Goal: Task Accomplishment & Management: Use online tool/utility

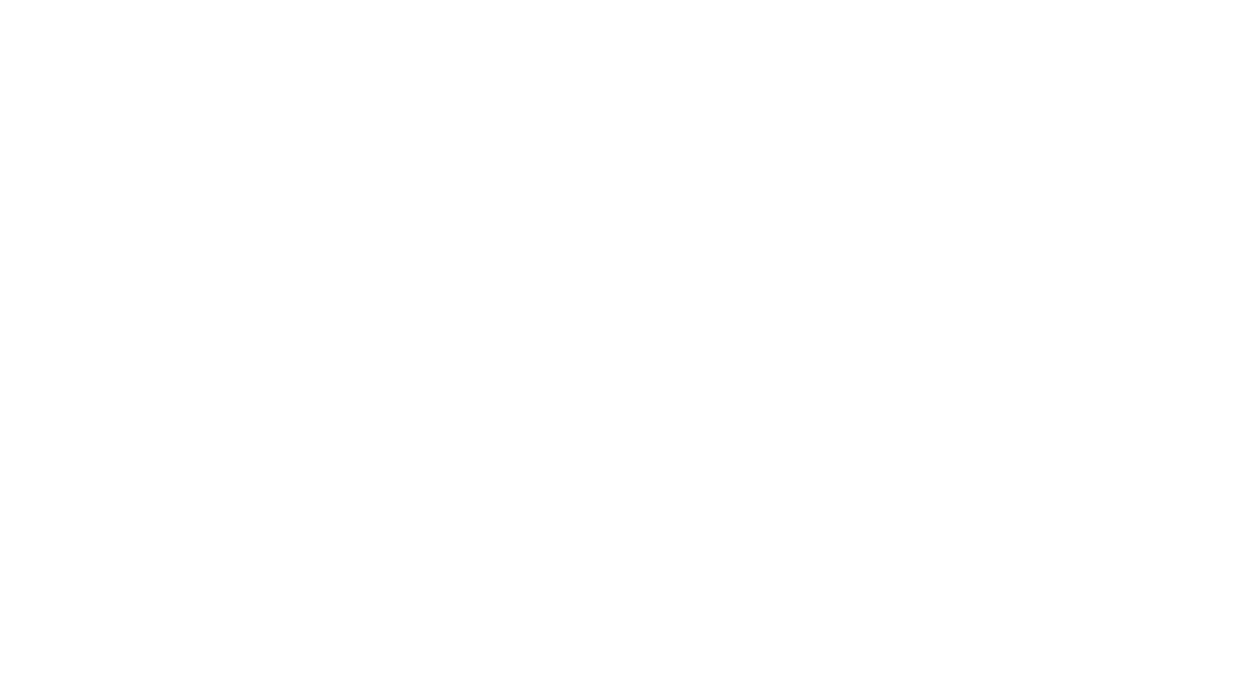
select select "Song"
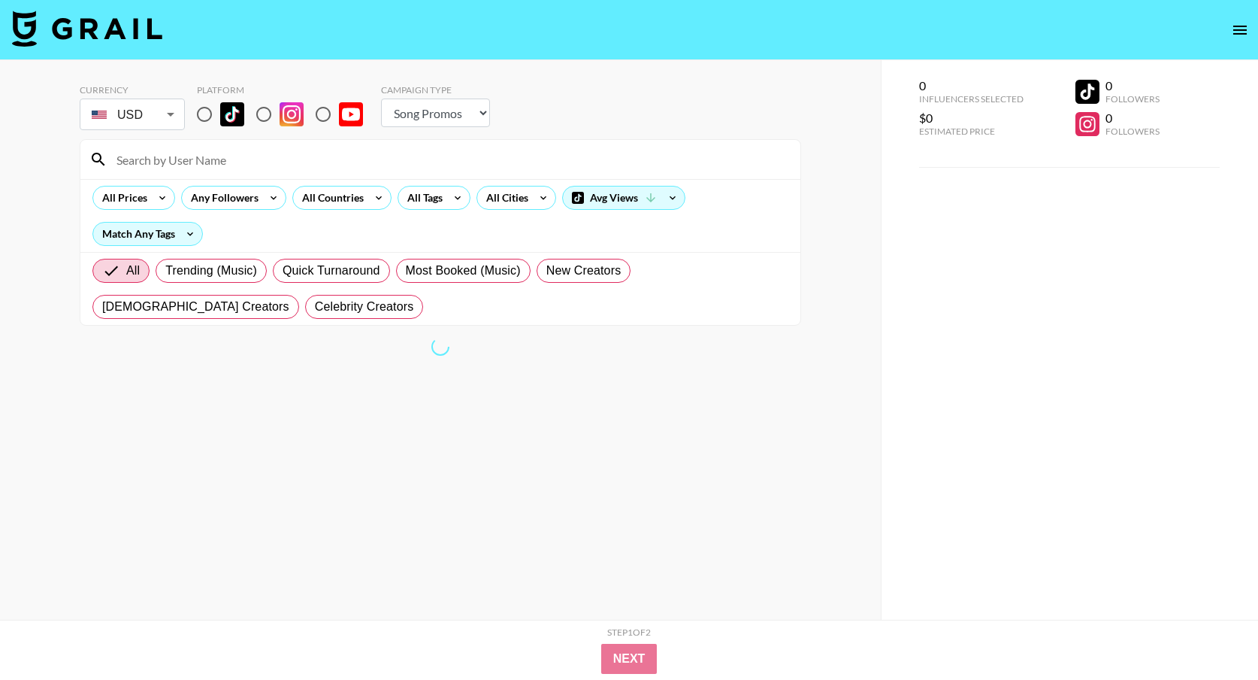
click at [204, 114] on input "radio" at bounding box center [205, 114] width 32 height 32
radio input "true"
click at [431, 202] on div "All Tags" at bounding box center [421, 197] width 47 height 23
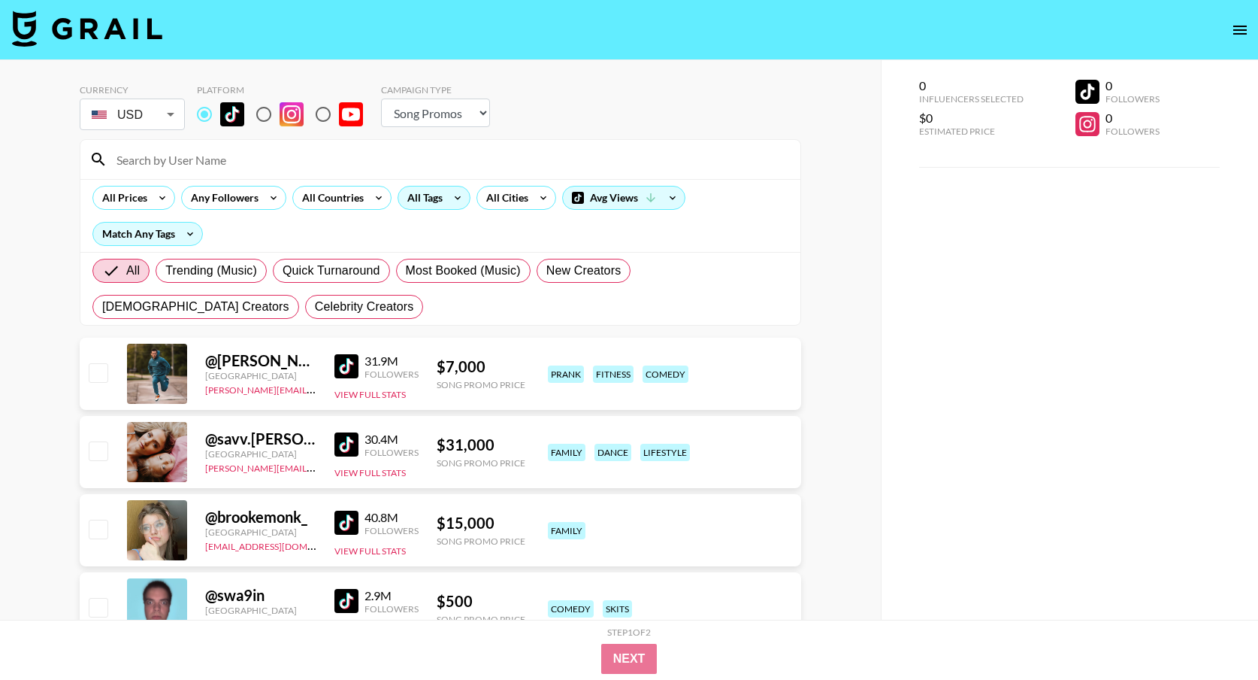
click at [428, 198] on div "All Tags" at bounding box center [421, 197] width 47 height 23
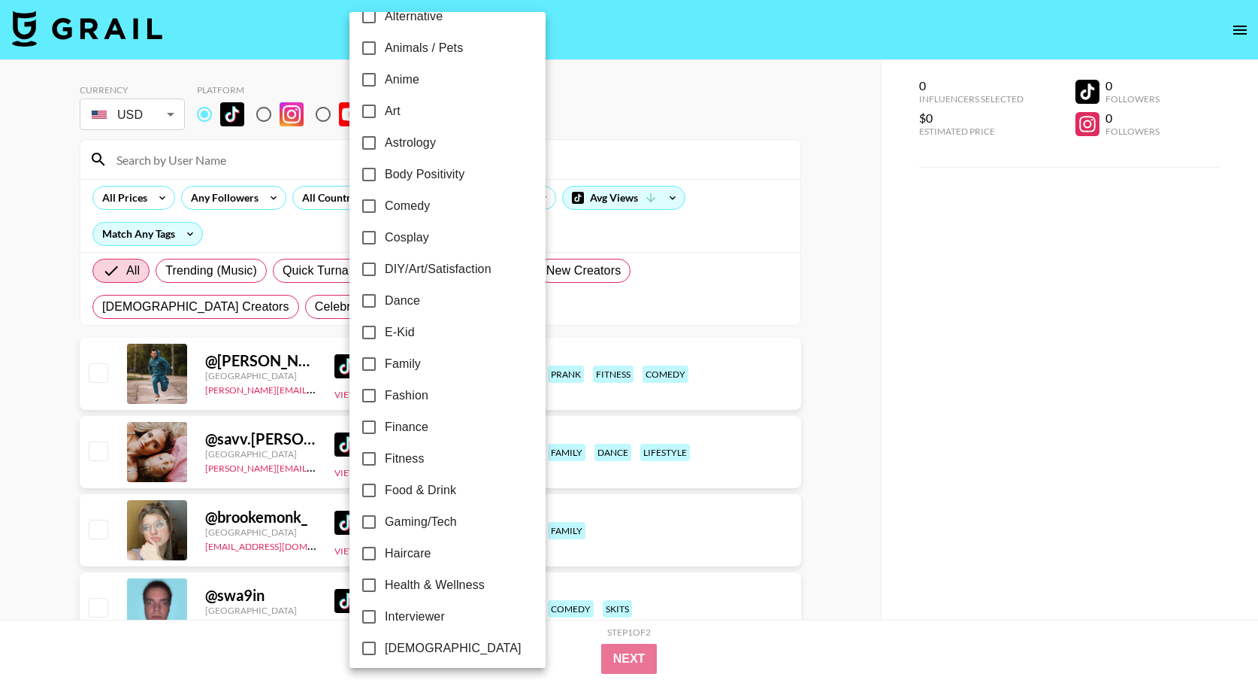
scroll to position [401, 0]
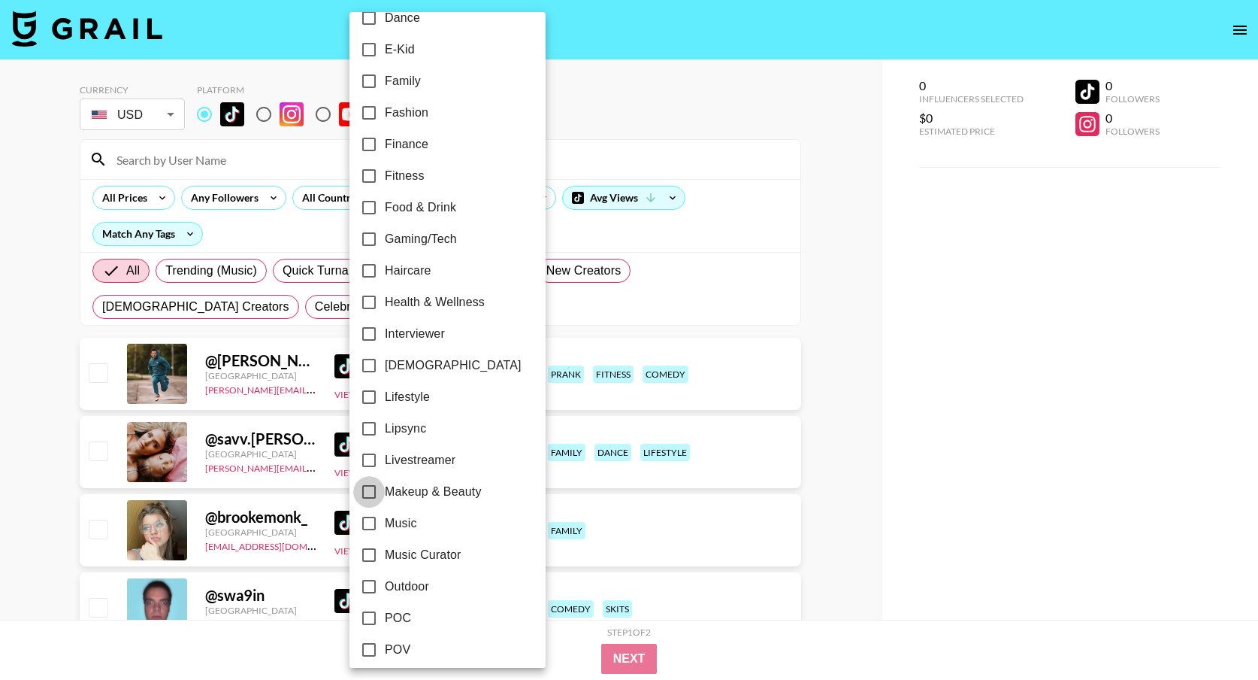
click at [364, 492] on input "Makeup & Beauty" at bounding box center [369, 492] width 32 height 32
checkbox input "true"
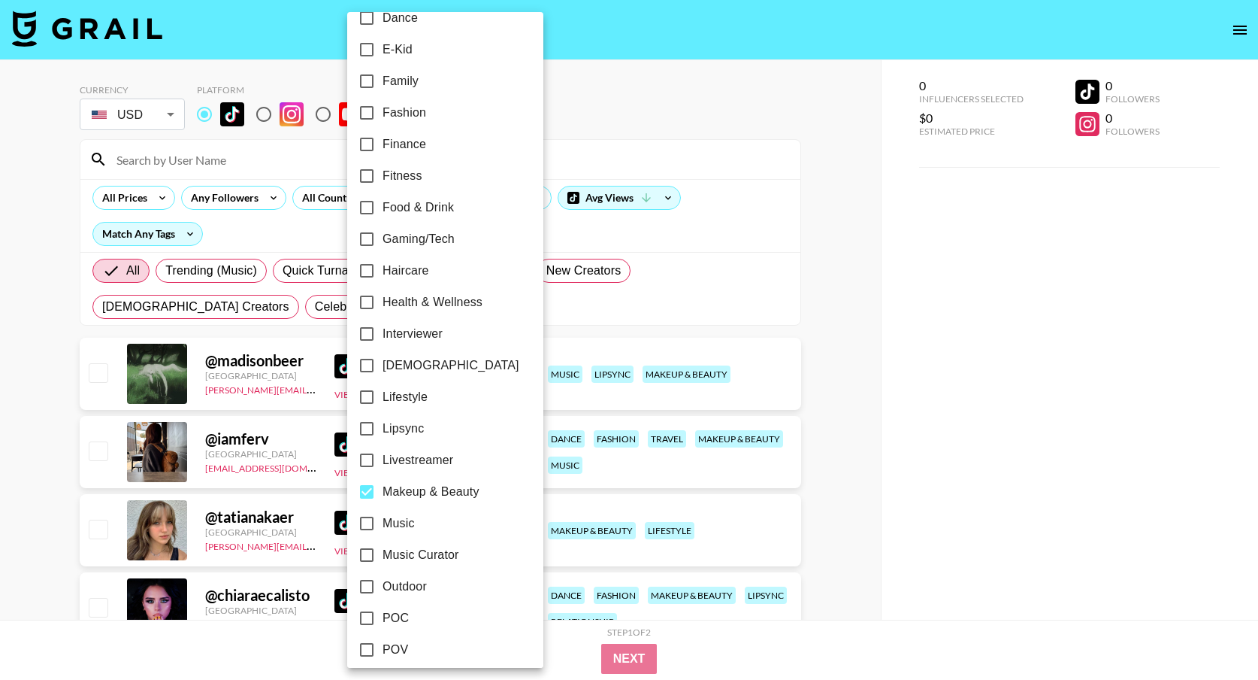
click at [795, 365] on div at bounding box center [629, 340] width 1258 height 680
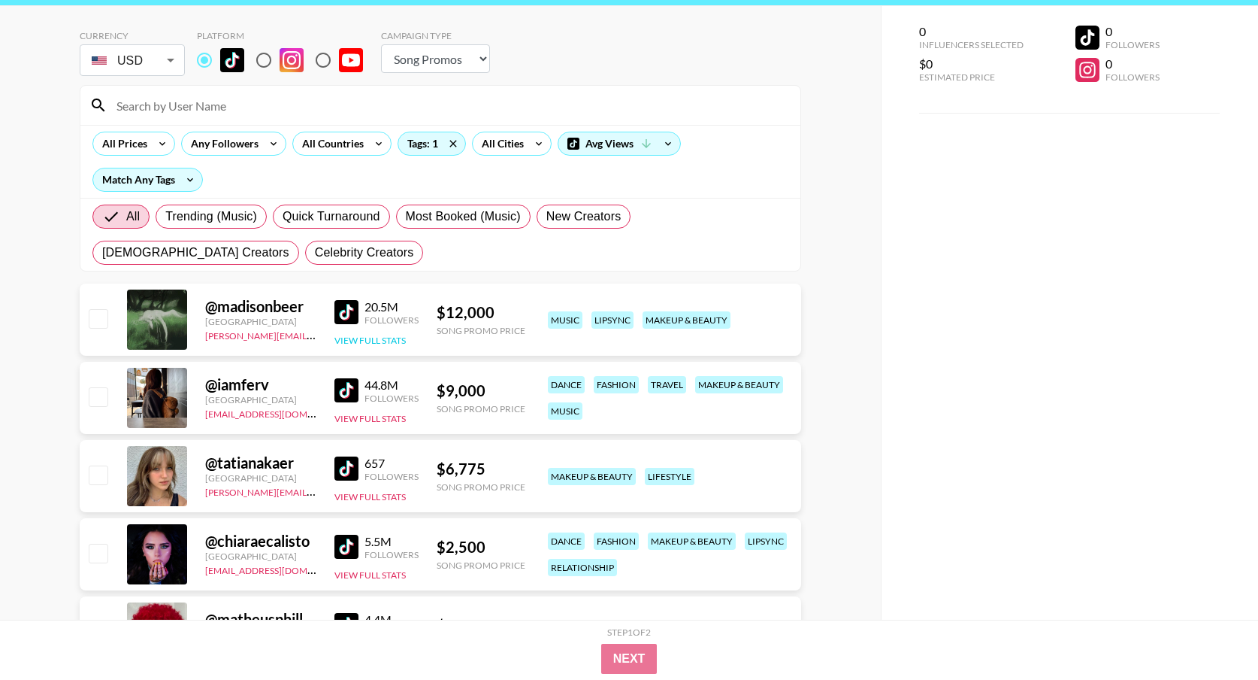
scroll to position [0, 0]
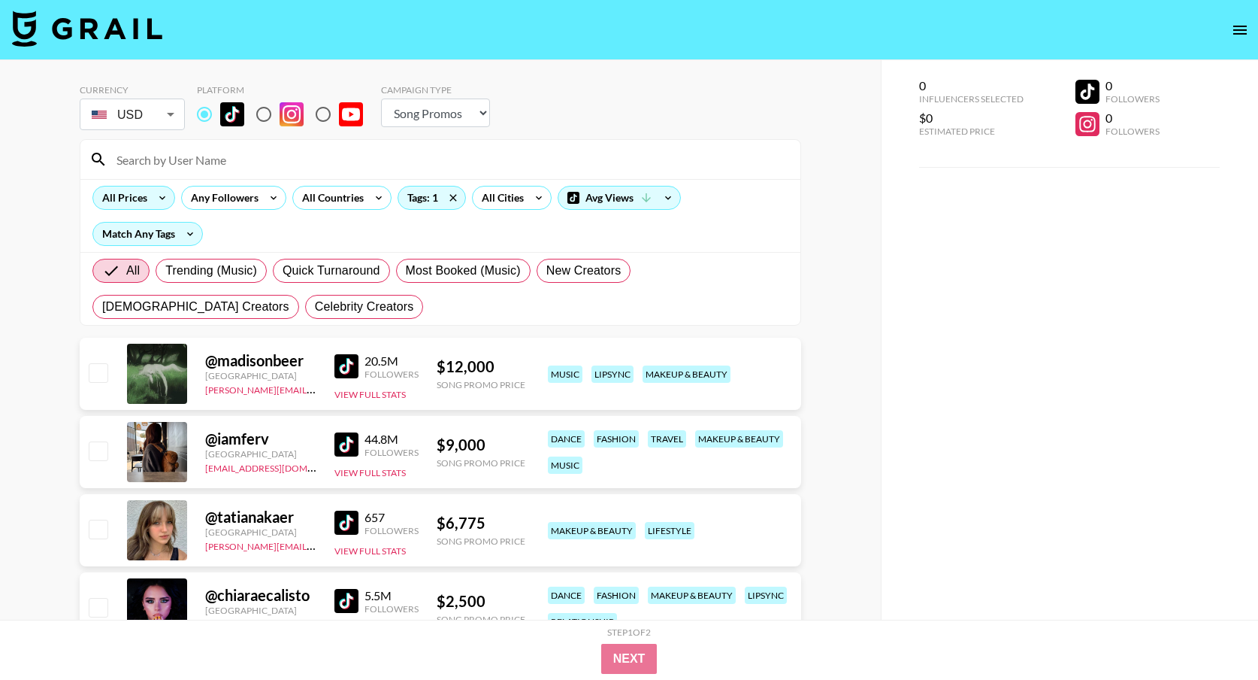
click at [144, 198] on div "All Prices" at bounding box center [121, 197] width 57 height 23
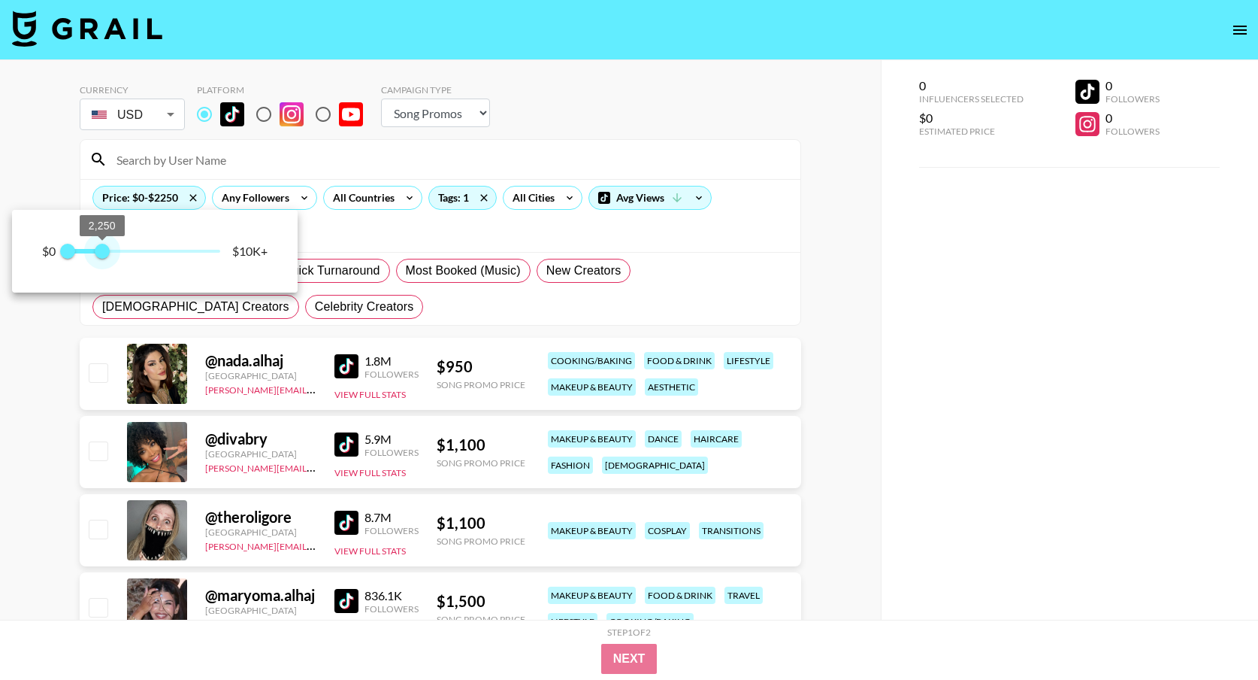
type input "2000"
drag, startPoint x: 139, startPoint y: 248, endPoint x: 95, endPoint y: 248, distance: 43.6
click at [97, 249] on span "2,000" at bounding box center [98, 251] width 15 height 15
click at [362, 298] on div at bounding box center [629, 340] width 1258 height 680
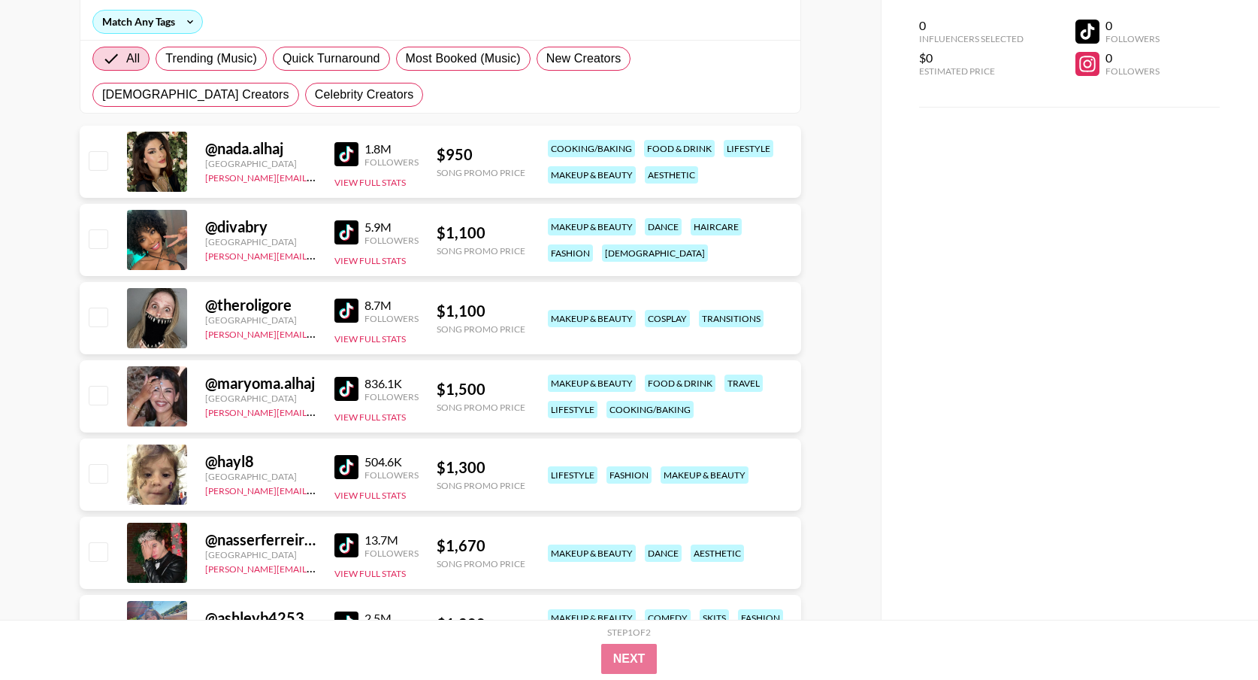
scroll to position [332, 0]
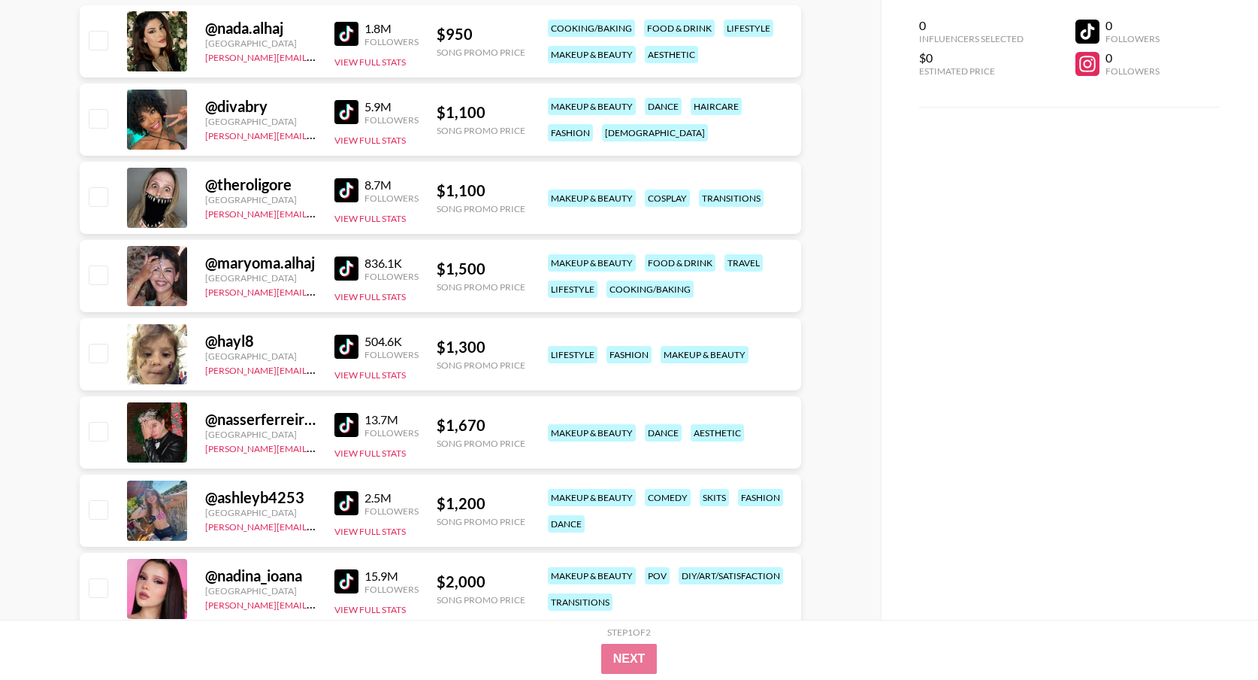
click at [356, 189] on img at bounding box center [347, 190] width 24 height 24
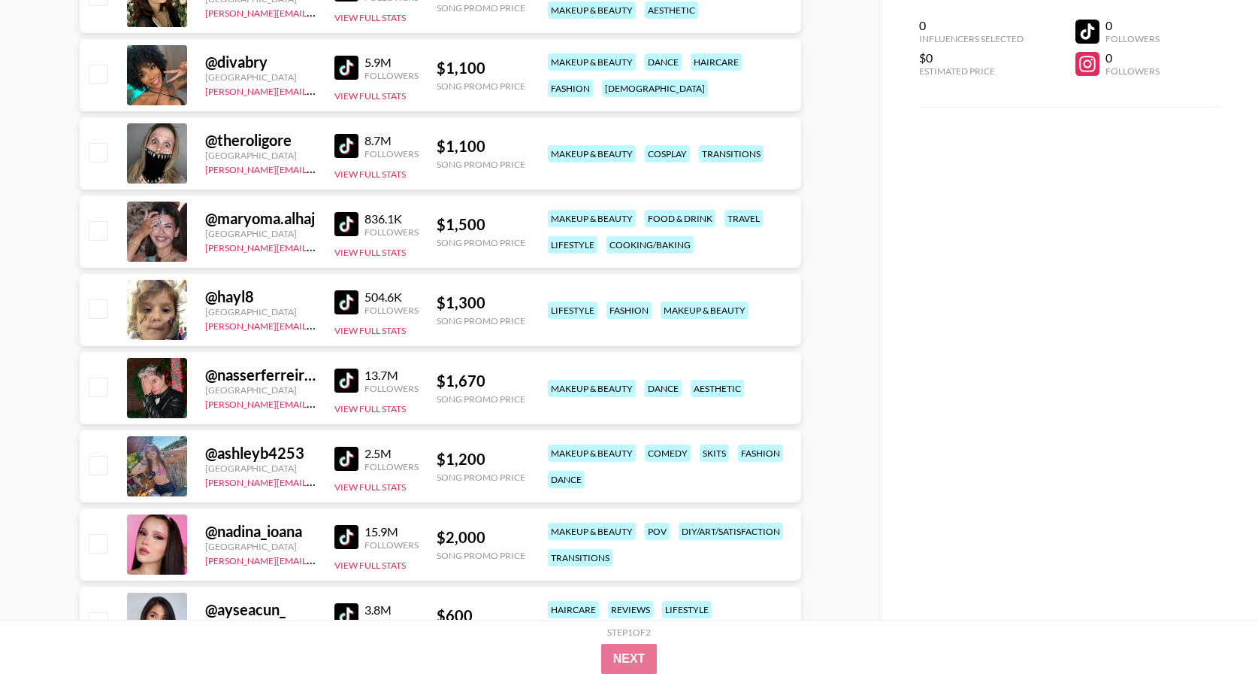
scroll to position [377, 0]
click at [345, 221] on img at bounding box center [347, 223] width 24 height 24
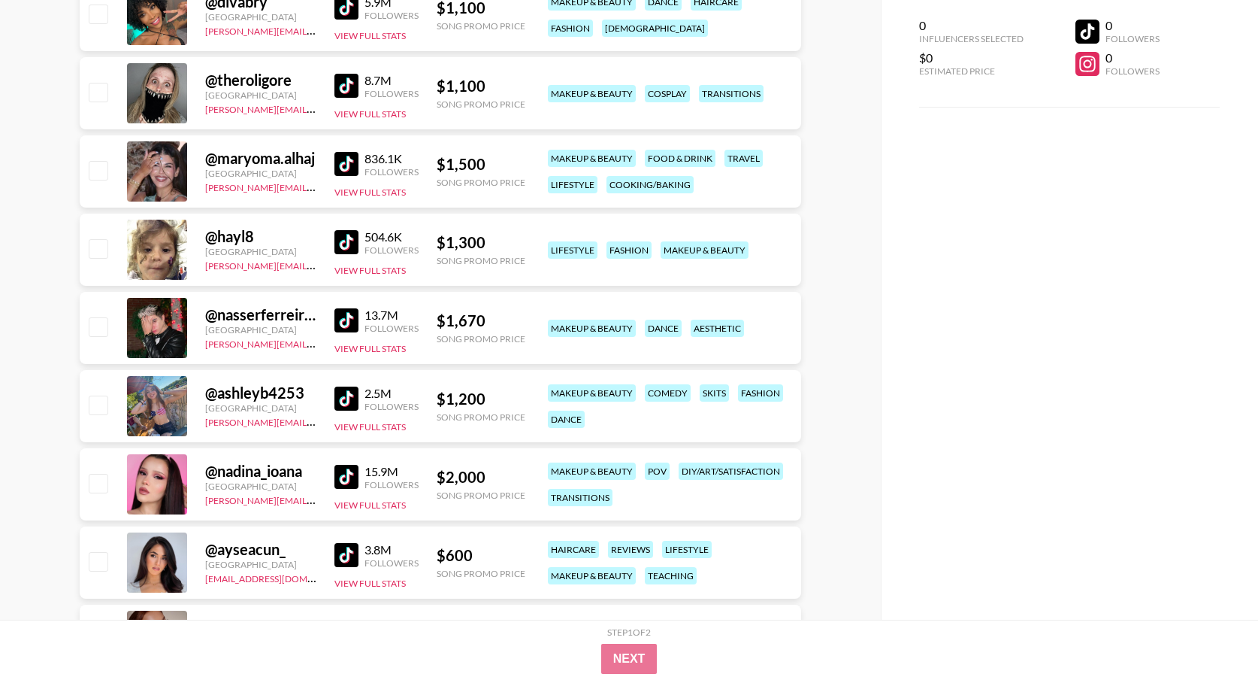
scroll to position [437, 0]
click at [351, 246] on img at bounding box center [347, 241] width 24 height 24
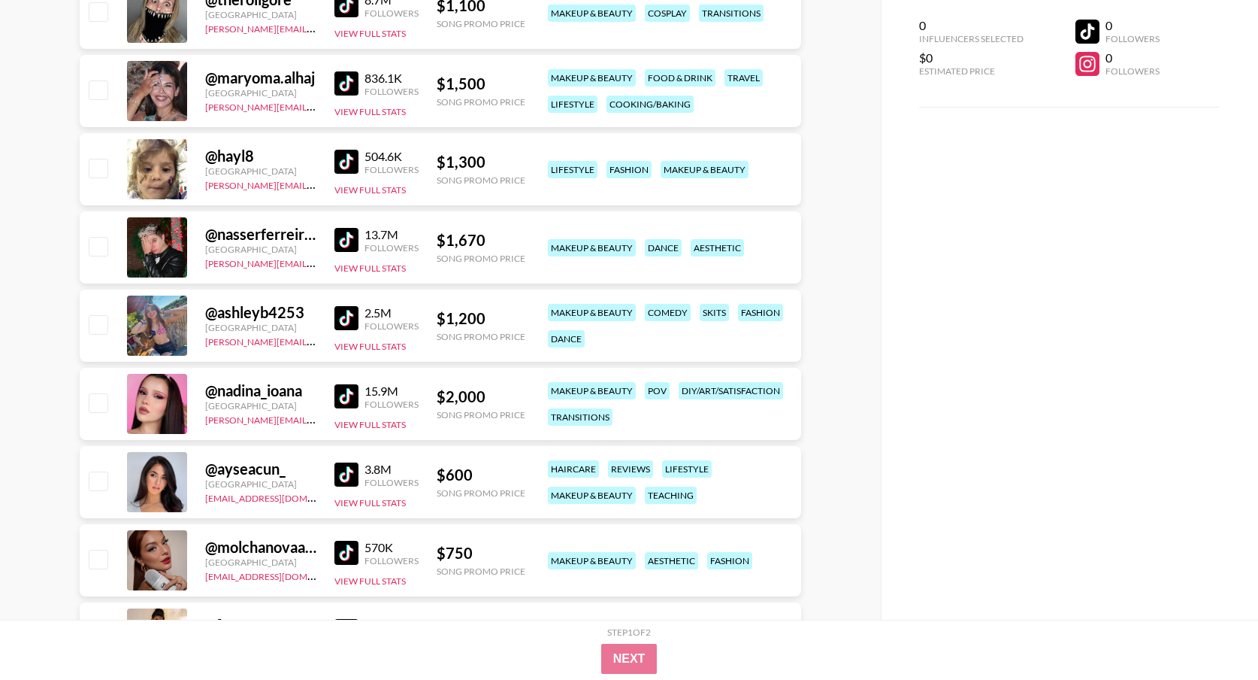
scroll to position [522, 0]
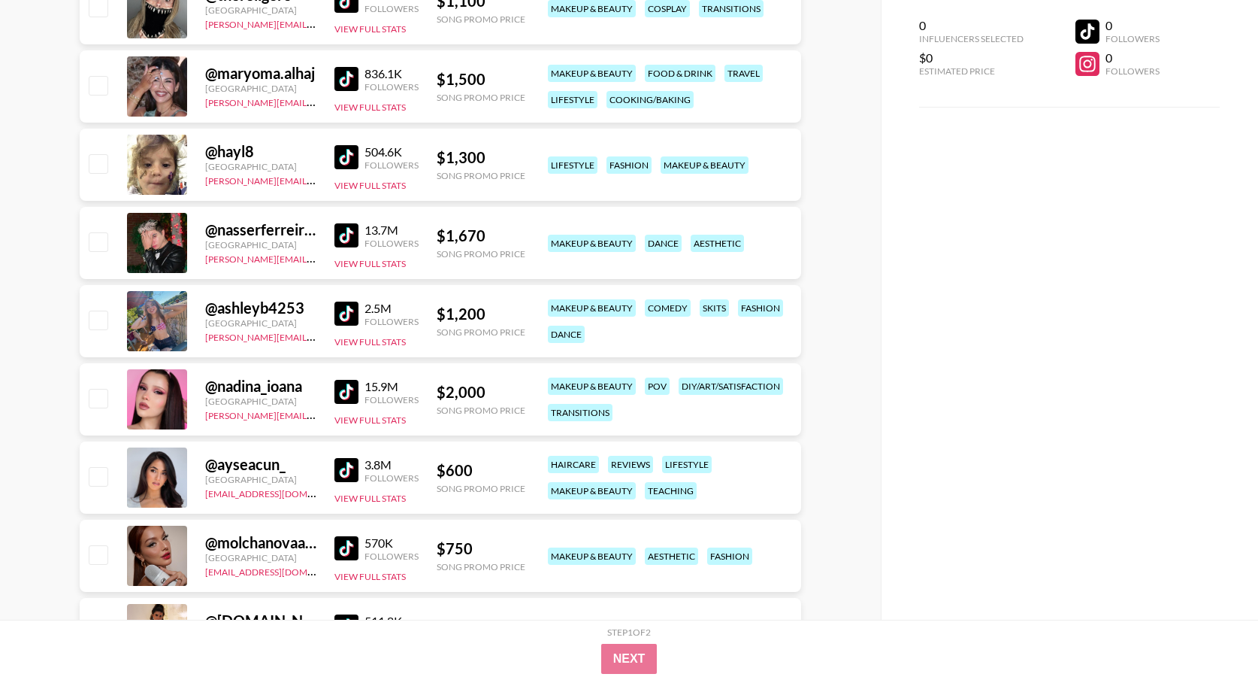
click at [338, 311] on img at bounding box center [347, 313] width 24 height 24
click at [341, 383] on img at bounding box center [347, 392] width 24 height 24
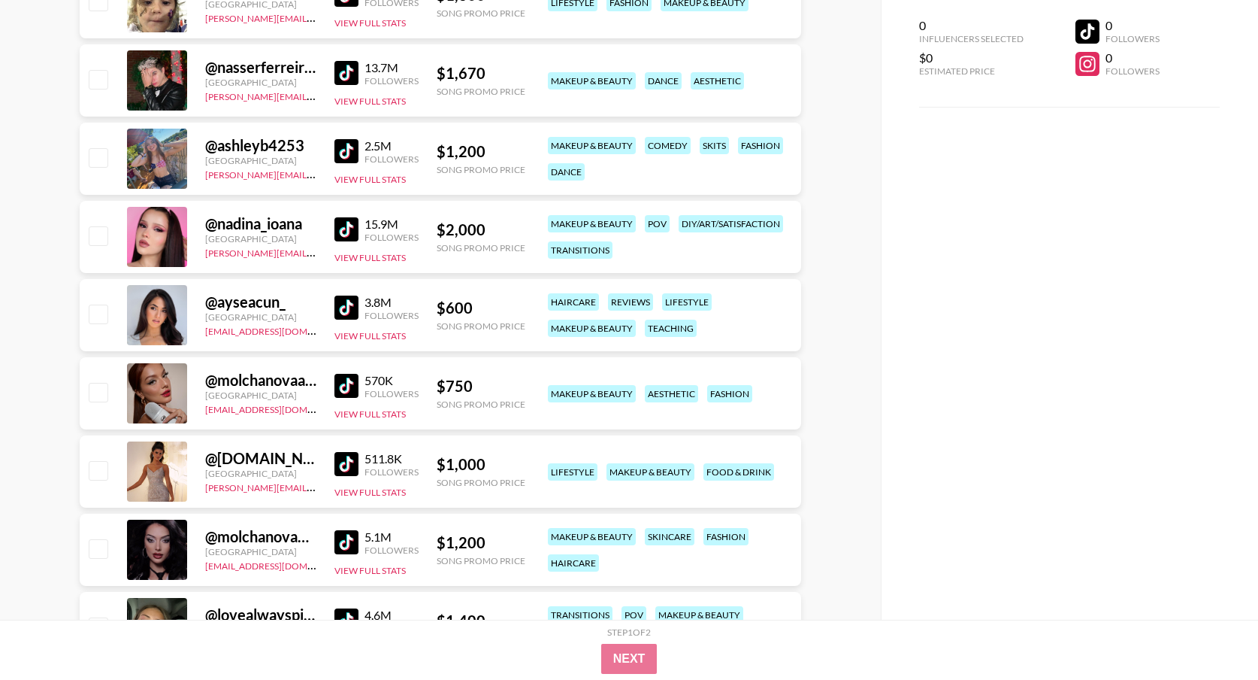
scroll to position [694, 0]
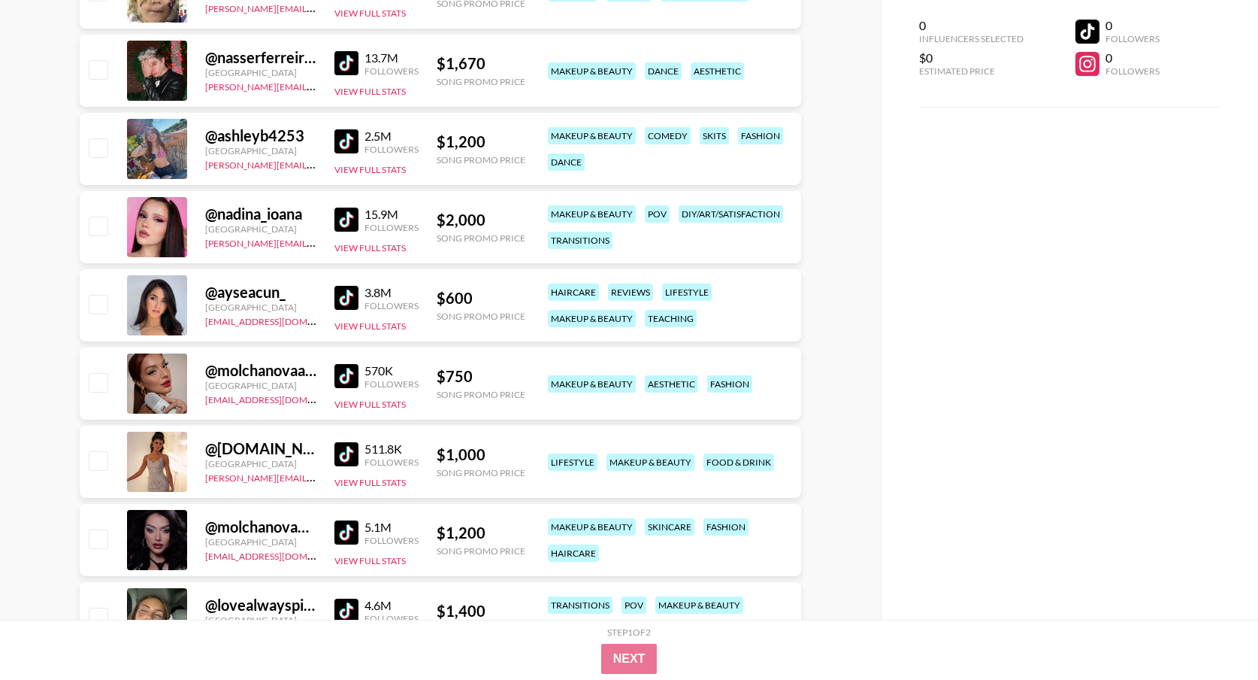
click at [344, 297] on img at bounding box center [347, 298] width 24 height 24
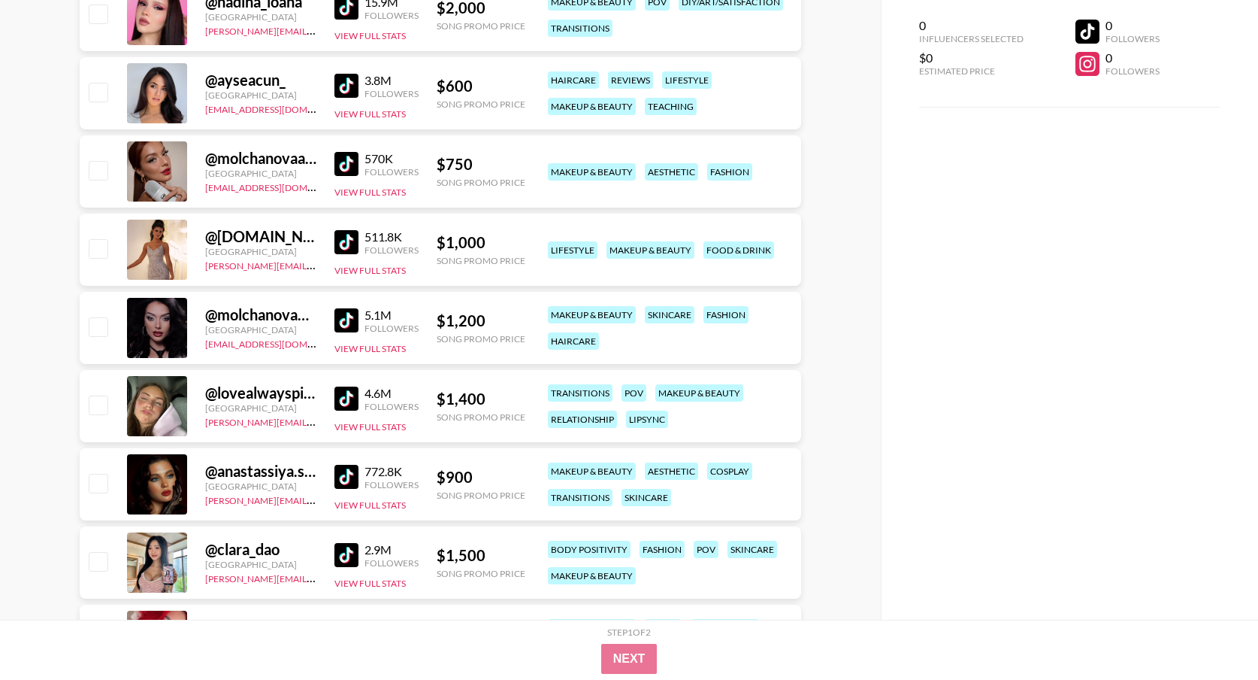
scroll to position [904, 0]
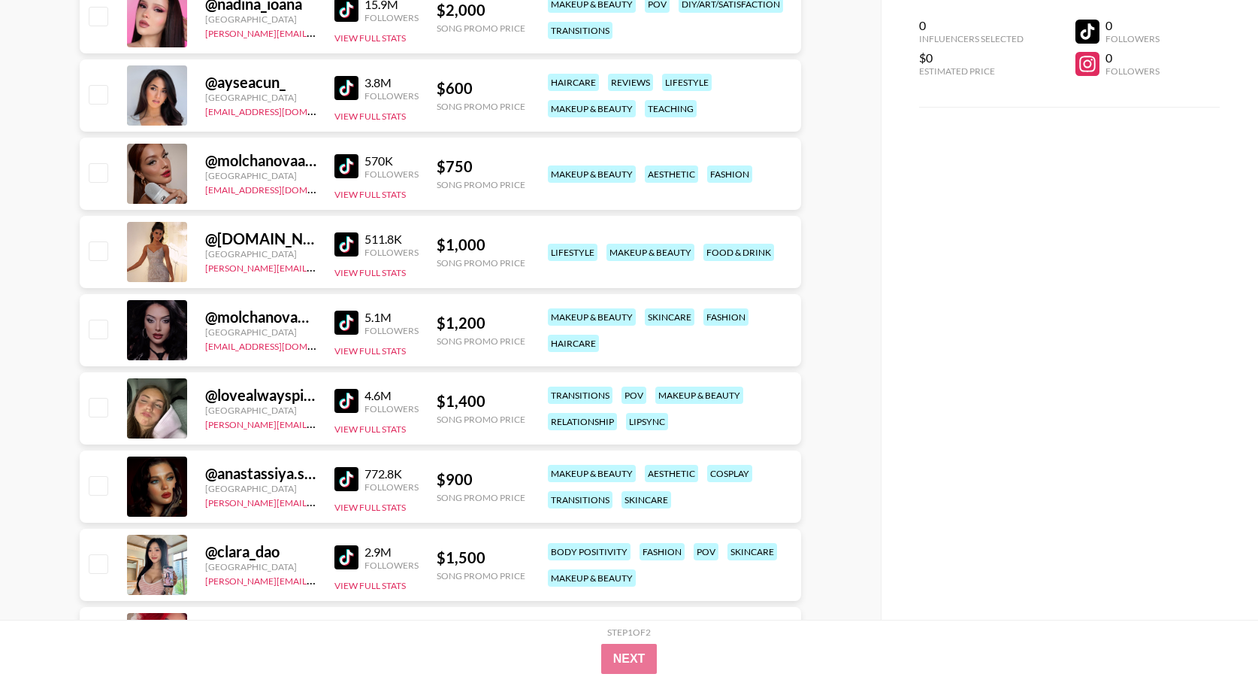
click at [344, 313] on img at bounding box center [347, 322] width 24 height 24
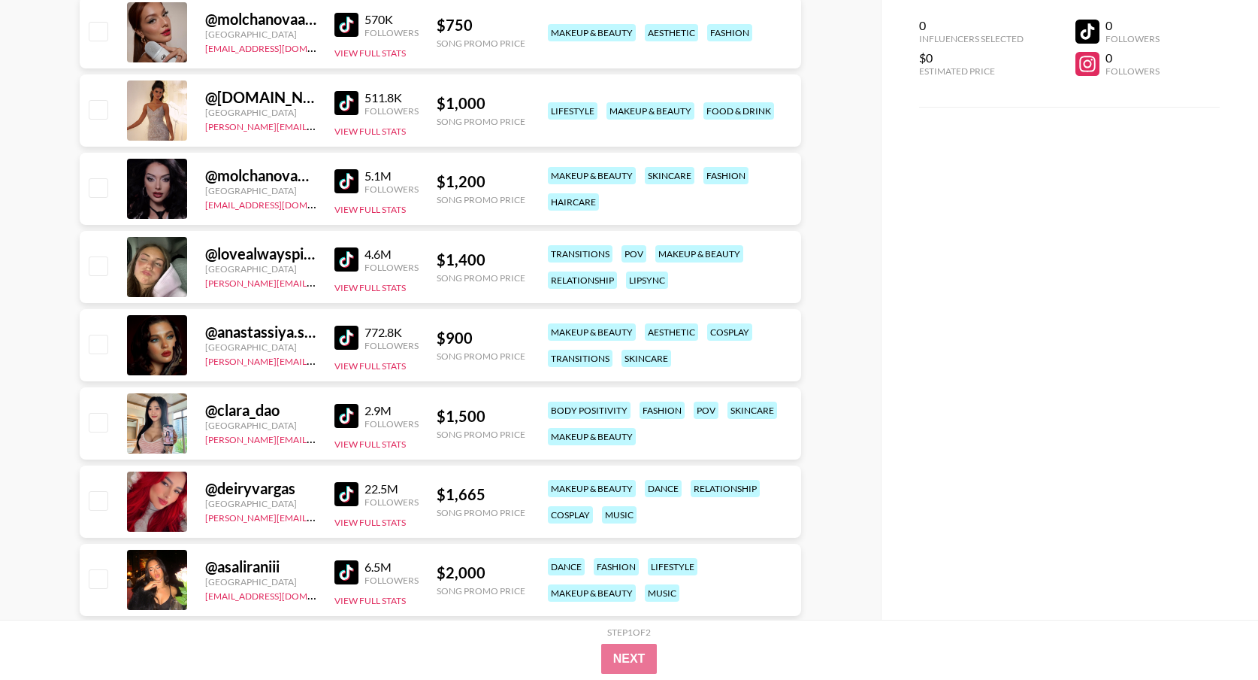
scroll to position [1074, 0]
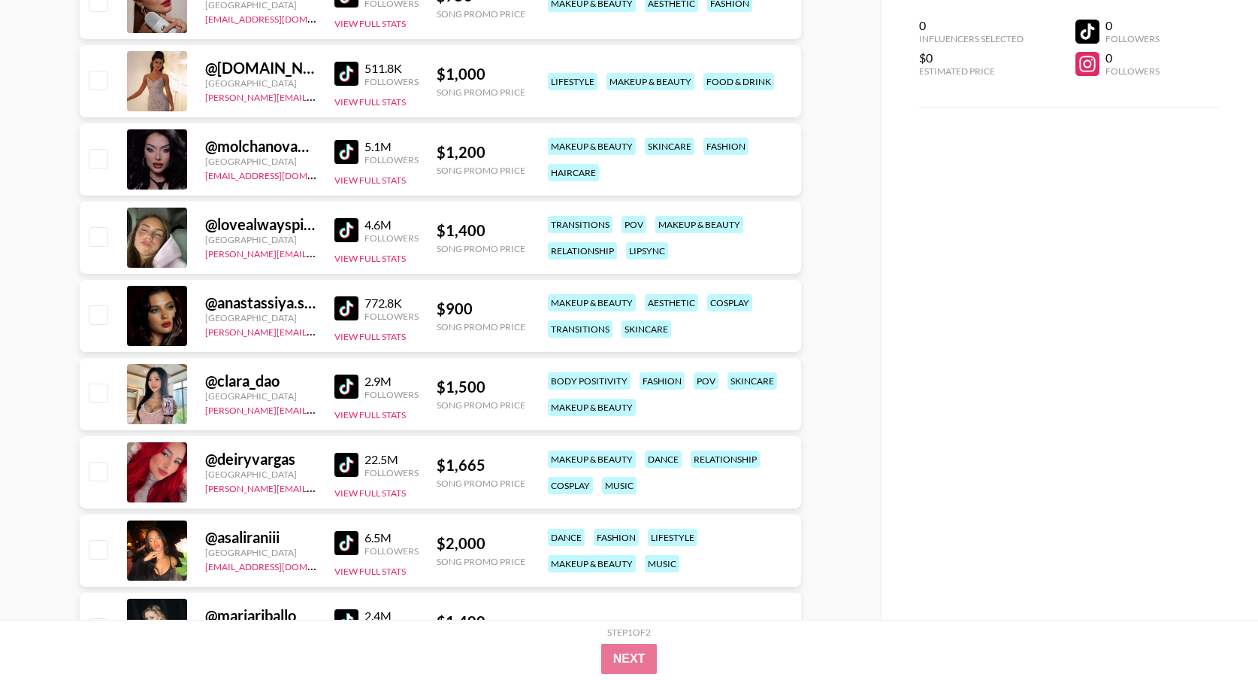
click at [350, 314] on img at bounding box center [347, 308] width 24 height 24
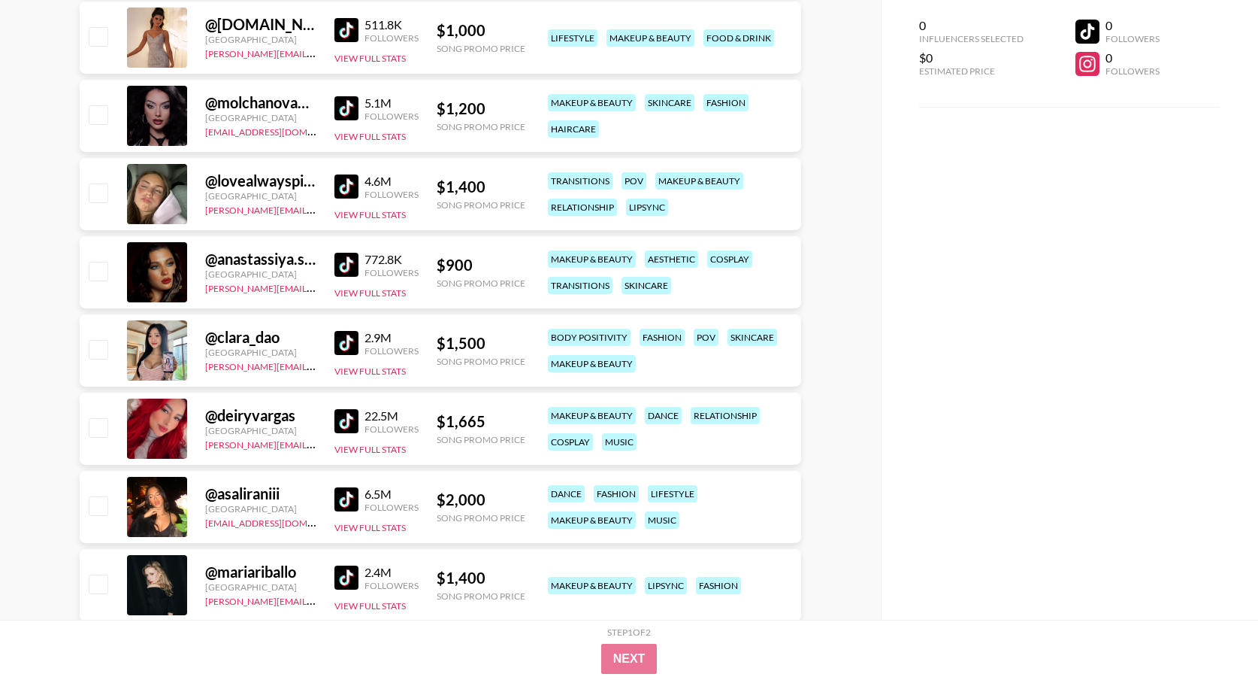
scroll to position [1151, 0]
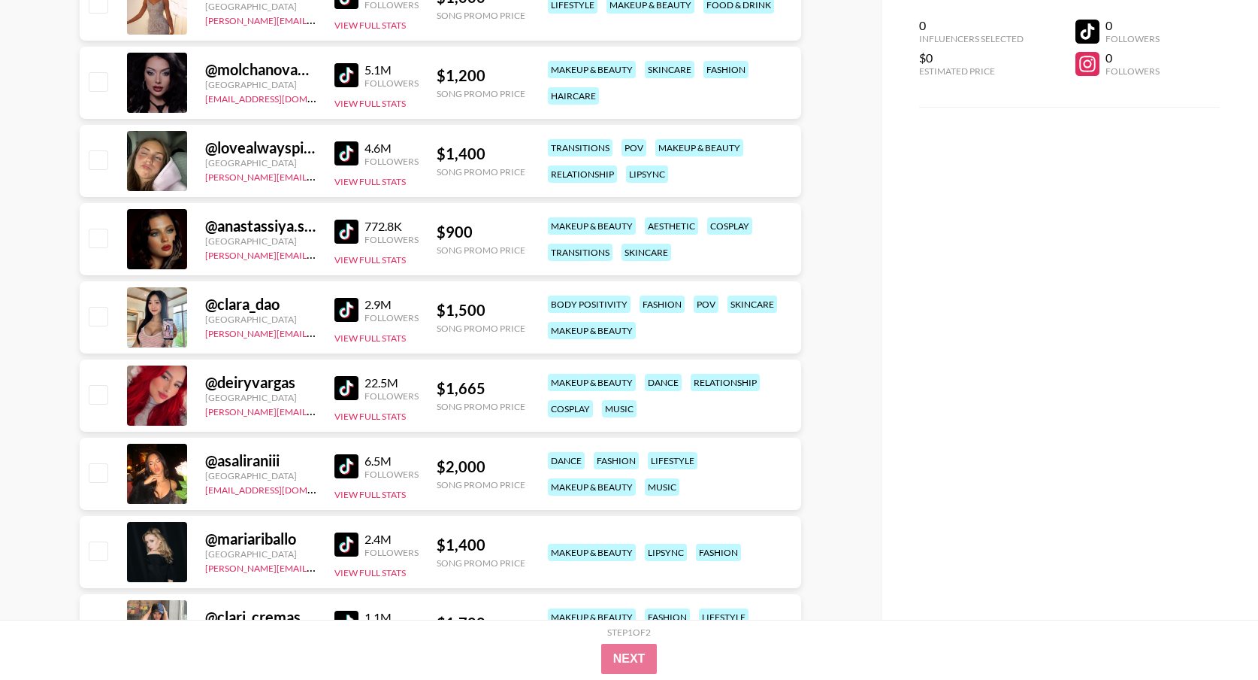
click at [335, 309] on img at bounding box center [347, 310] width 24 height 24
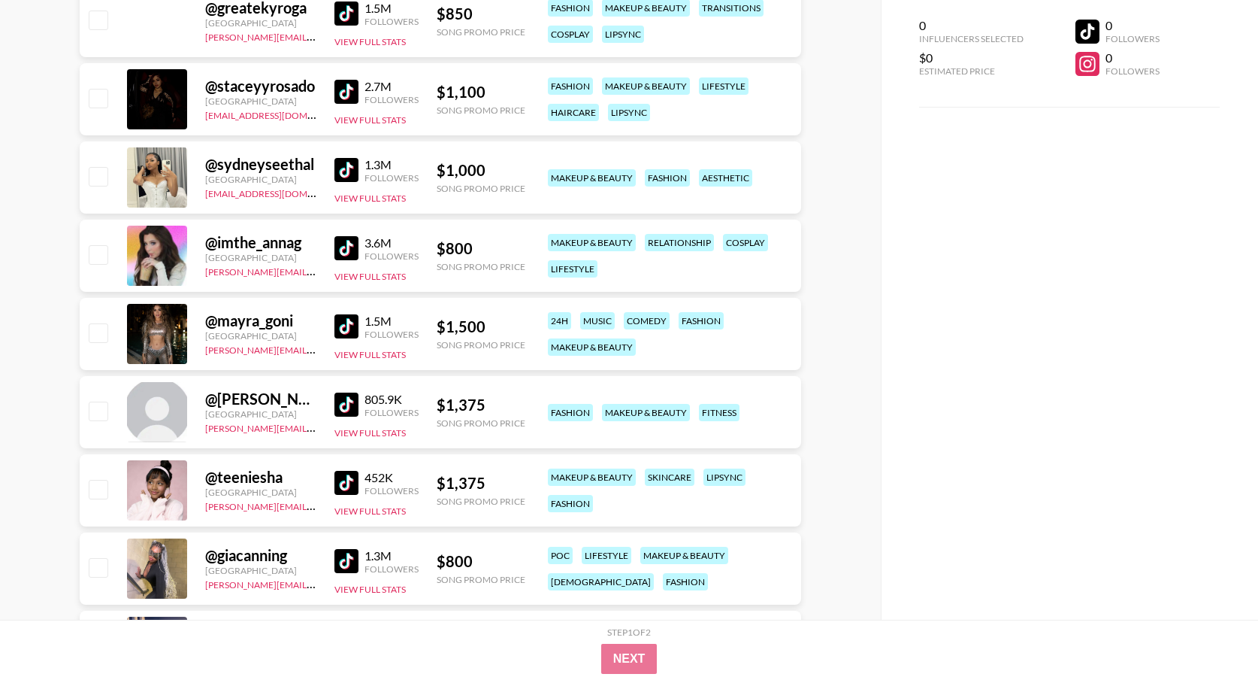
scroll to position [3279, 0]
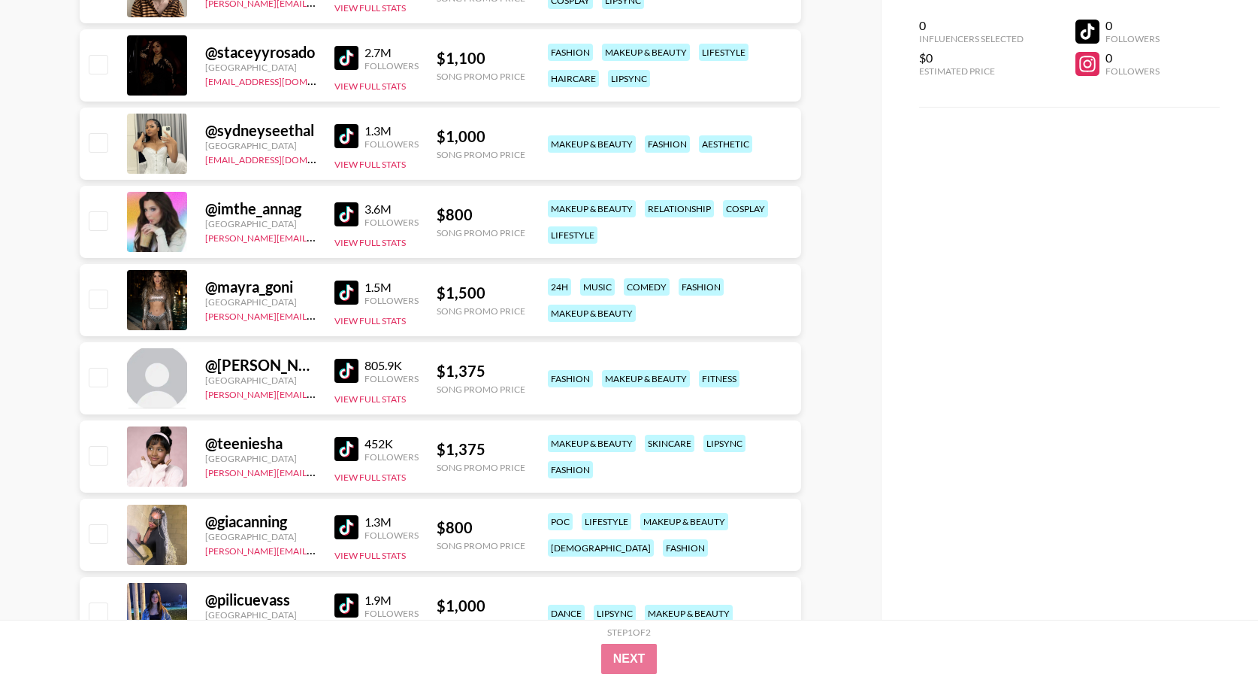
click at [353, 210] on img at bounding box center [347, 214] width 24 height 24
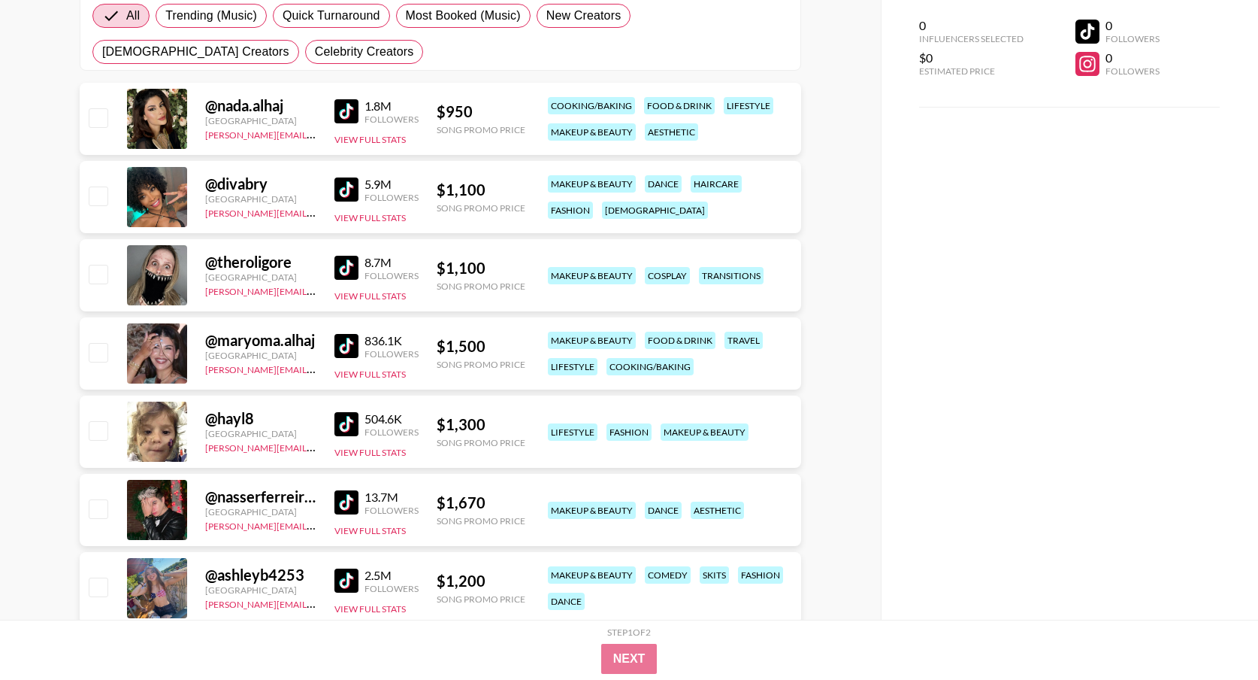
scroll to position [0, 0]
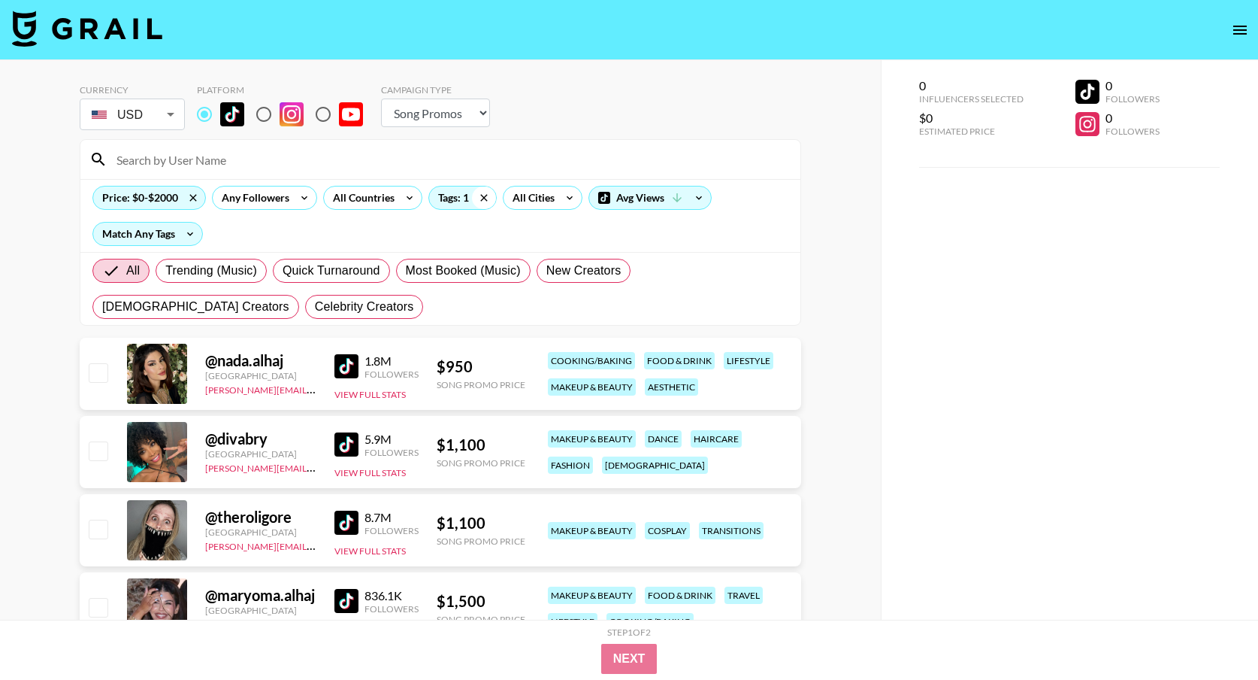
click at [478, 200] on icon at bounding box center [484, 197] width 24 height 23
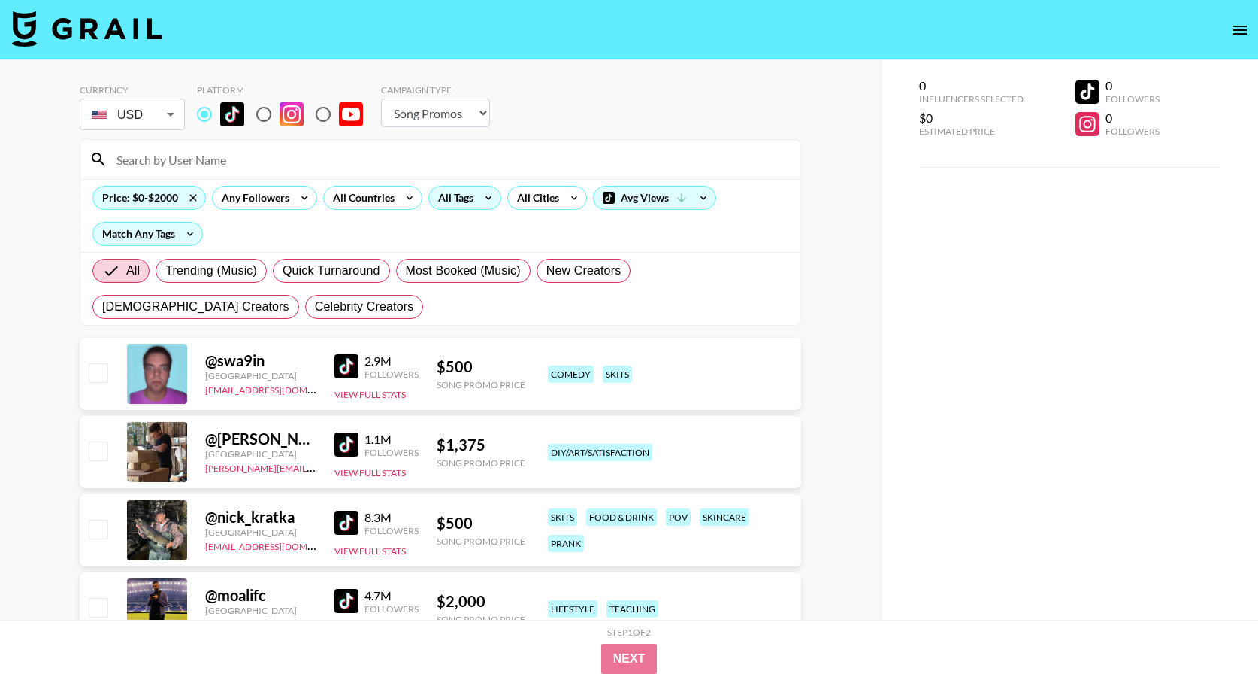
click at [447, 198] on div "All Tags" at bounding box center [452, 197] width 47 height 23
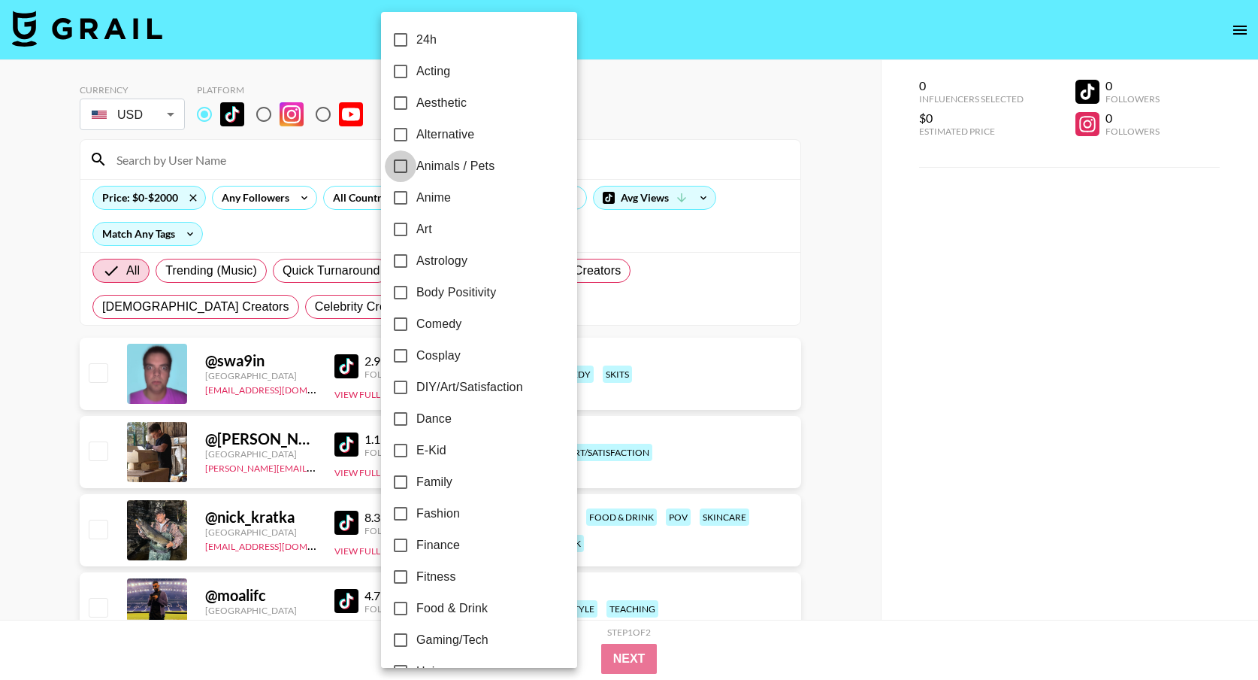
drag, startPoint x: 397, startPoint y: 169, endPoint x: 486, endPoint y: 199, distance: 93.7
click at [397, 169] on input "Animals / Pets" at bounding box center [401, 166] width 32 height 32
checkbox input "true"
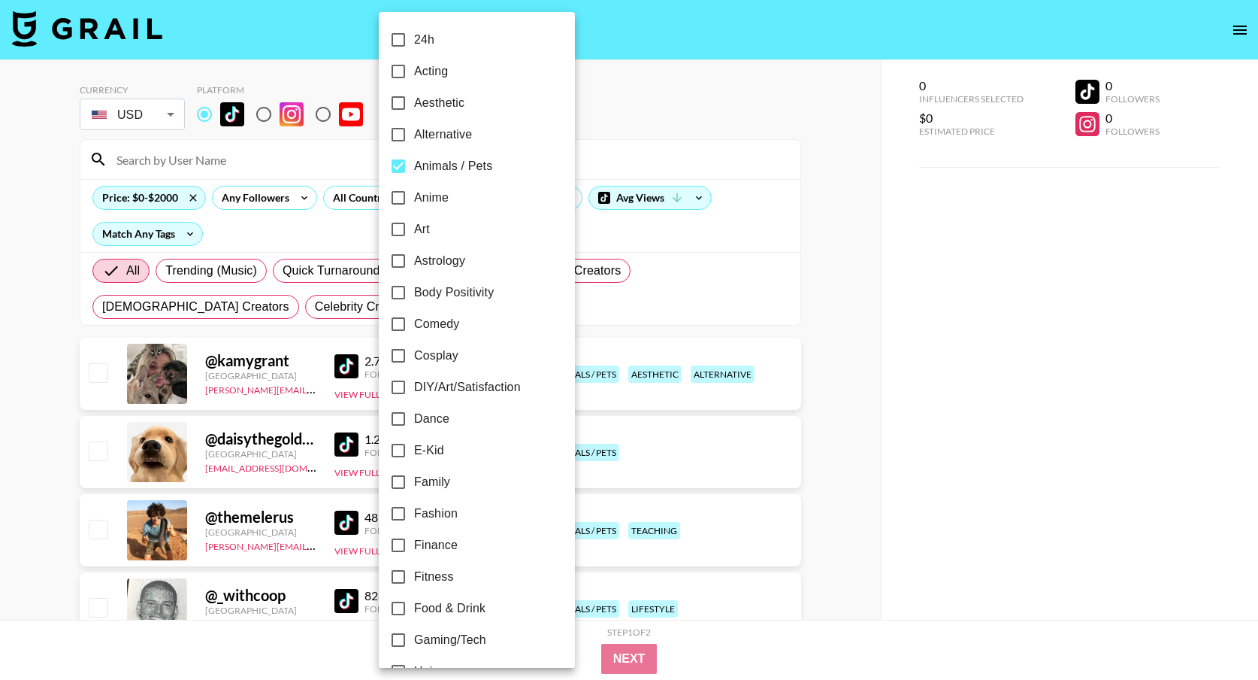
click at [692, 335] on div at bounding box center [629, 340] width 1258 height 680
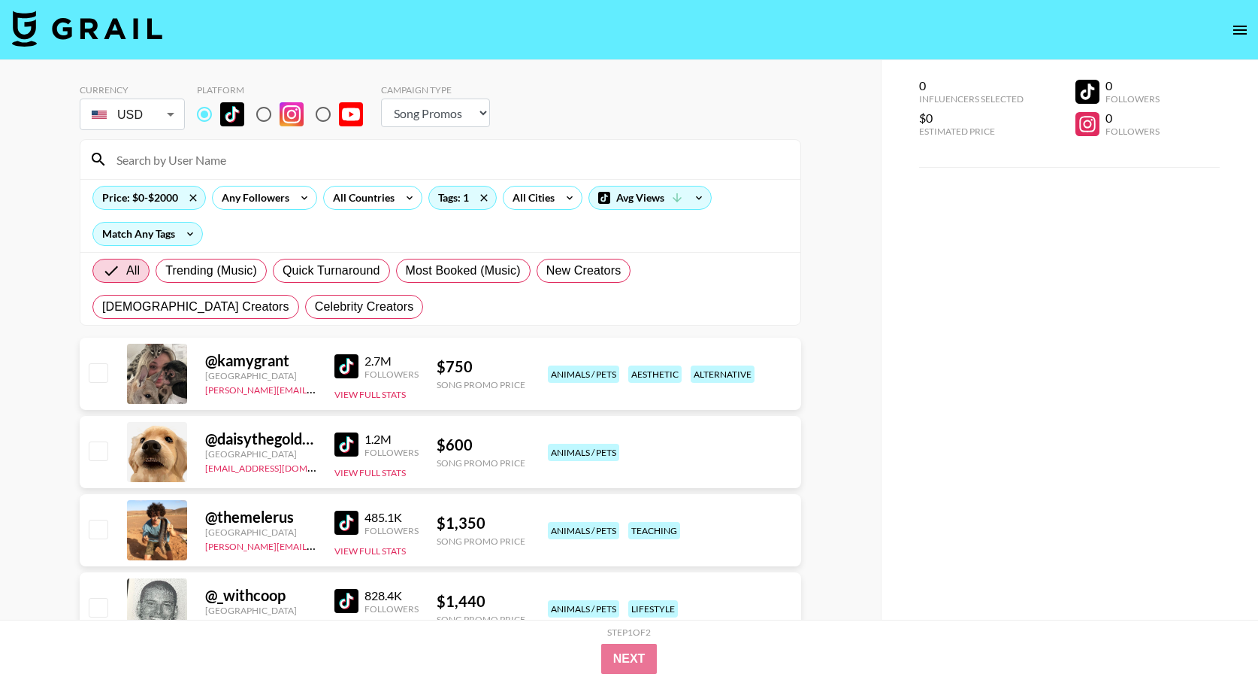
click at [346, 368] on img at bounding box center [347, 366] width 24 height 24
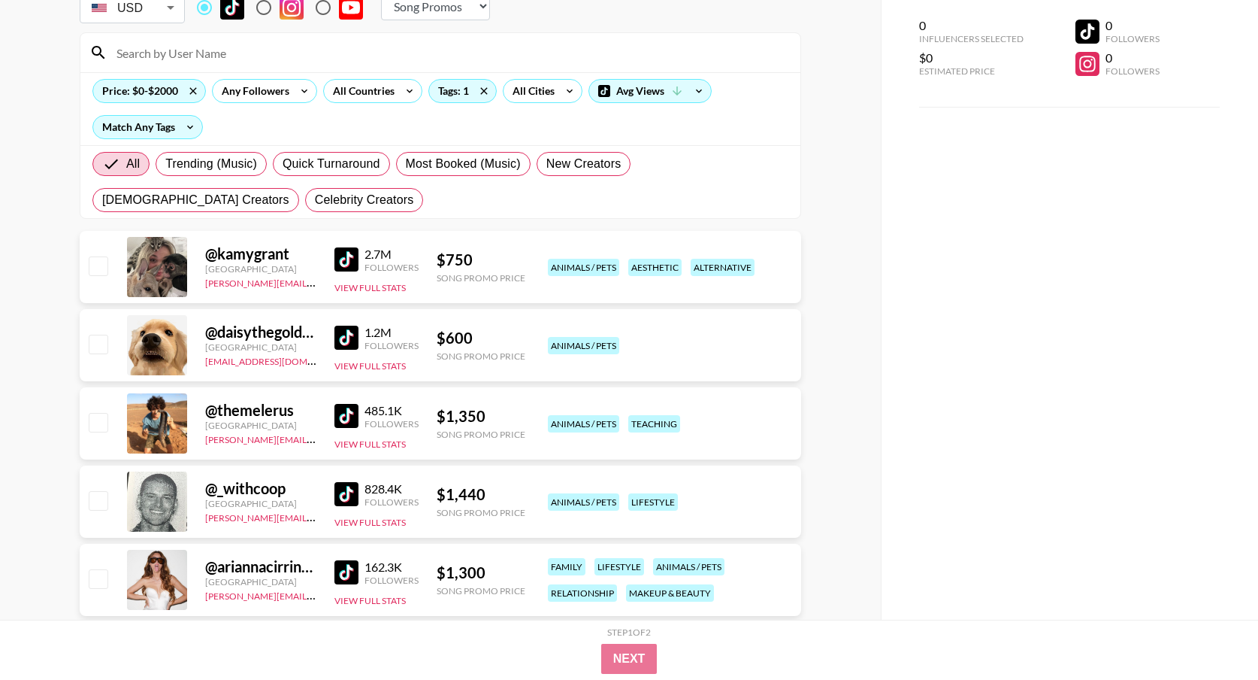
scroll to position [110, 0]
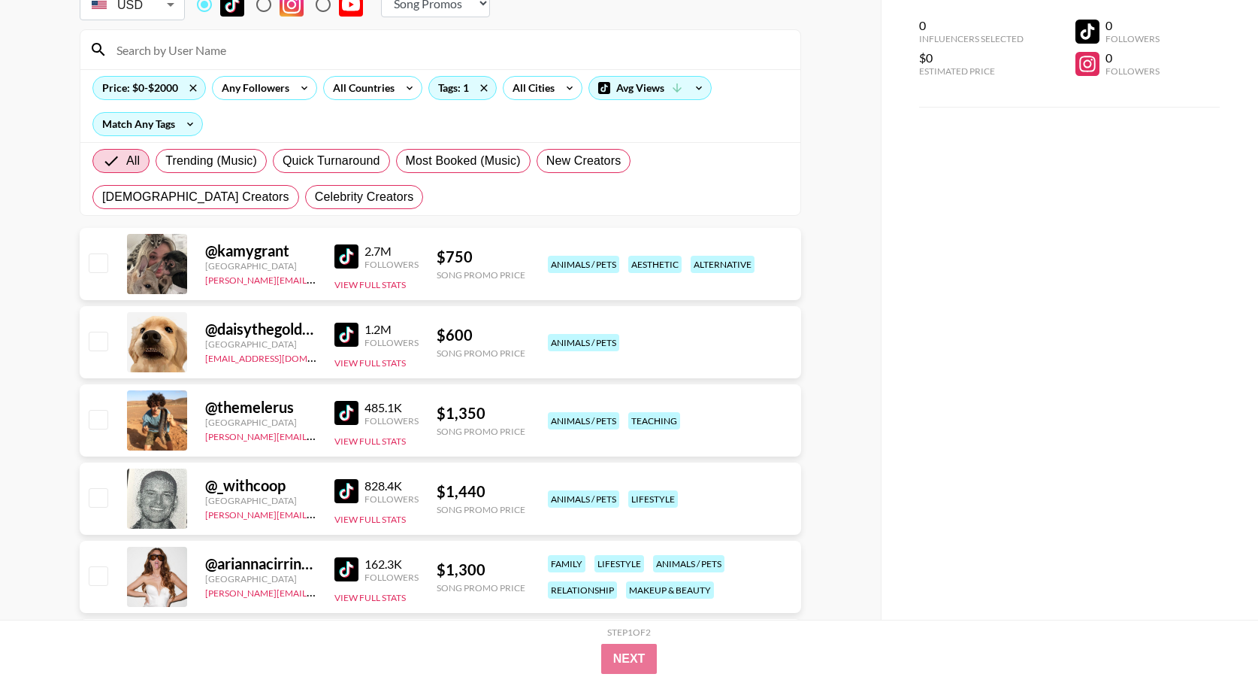
click at [346, 330] on img at bounding box center [347, 334] width 24 height 24
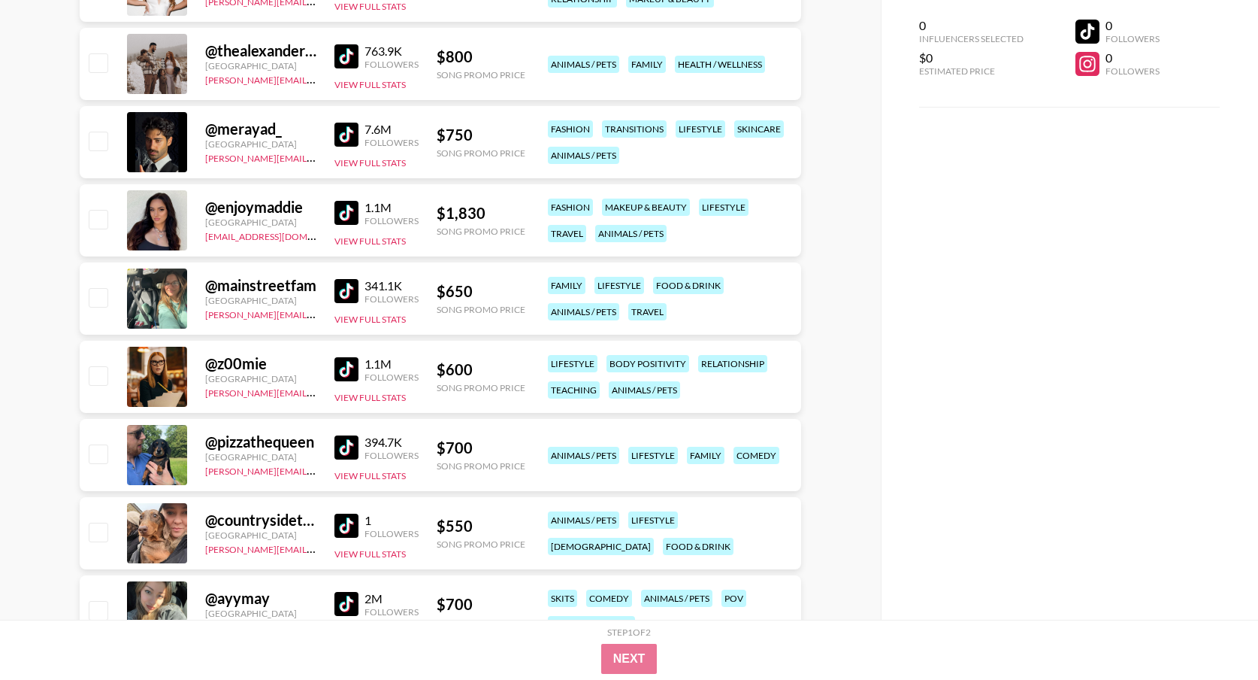
scroll to position [745, 0]
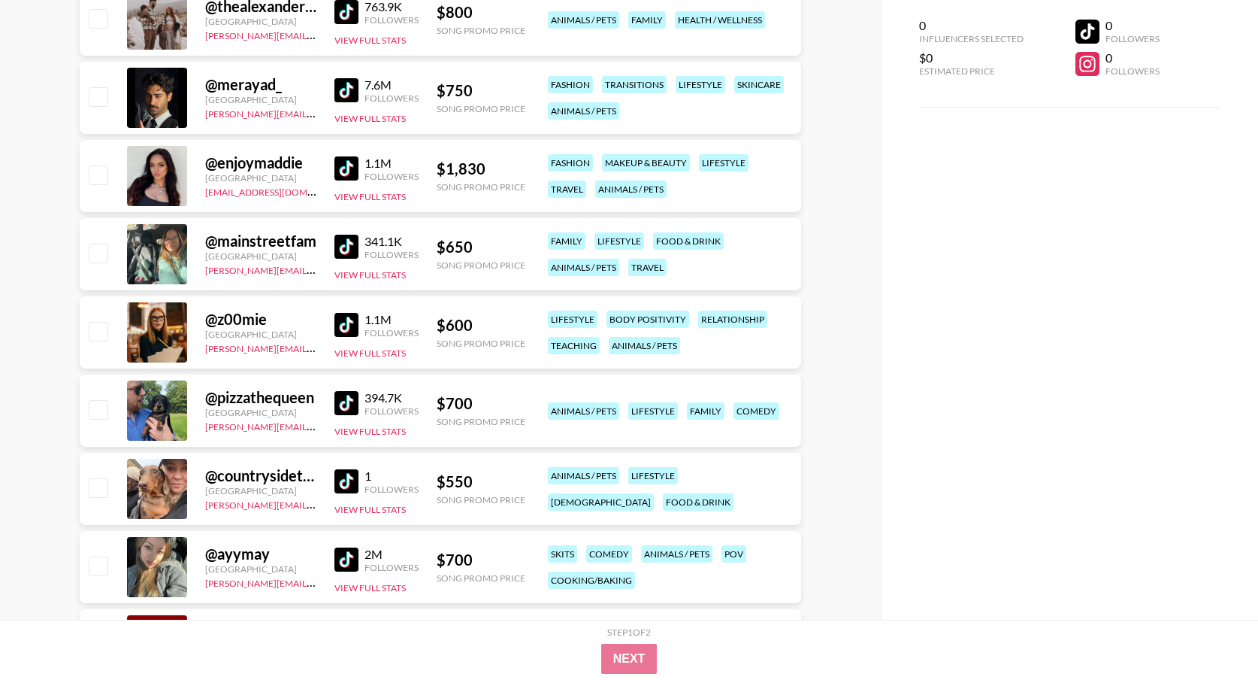
click at [339, 246] on img at bounding box center [347, 247] width 24 height 24
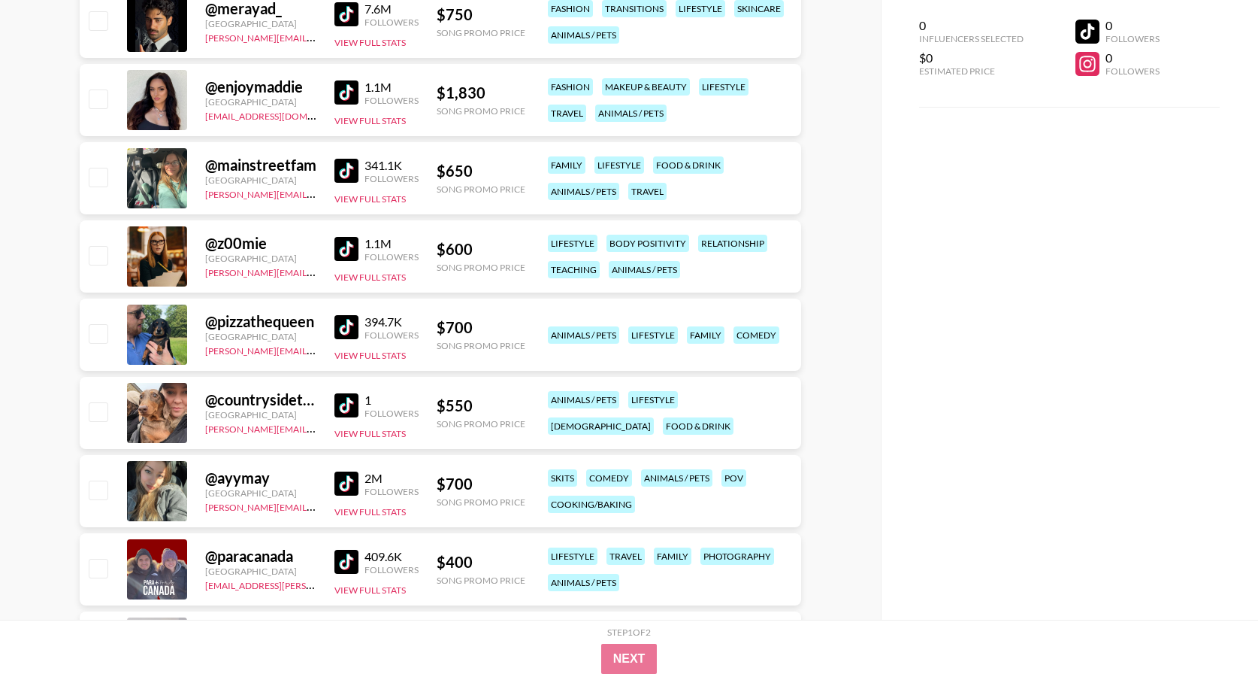
scroll to position [823, 0]
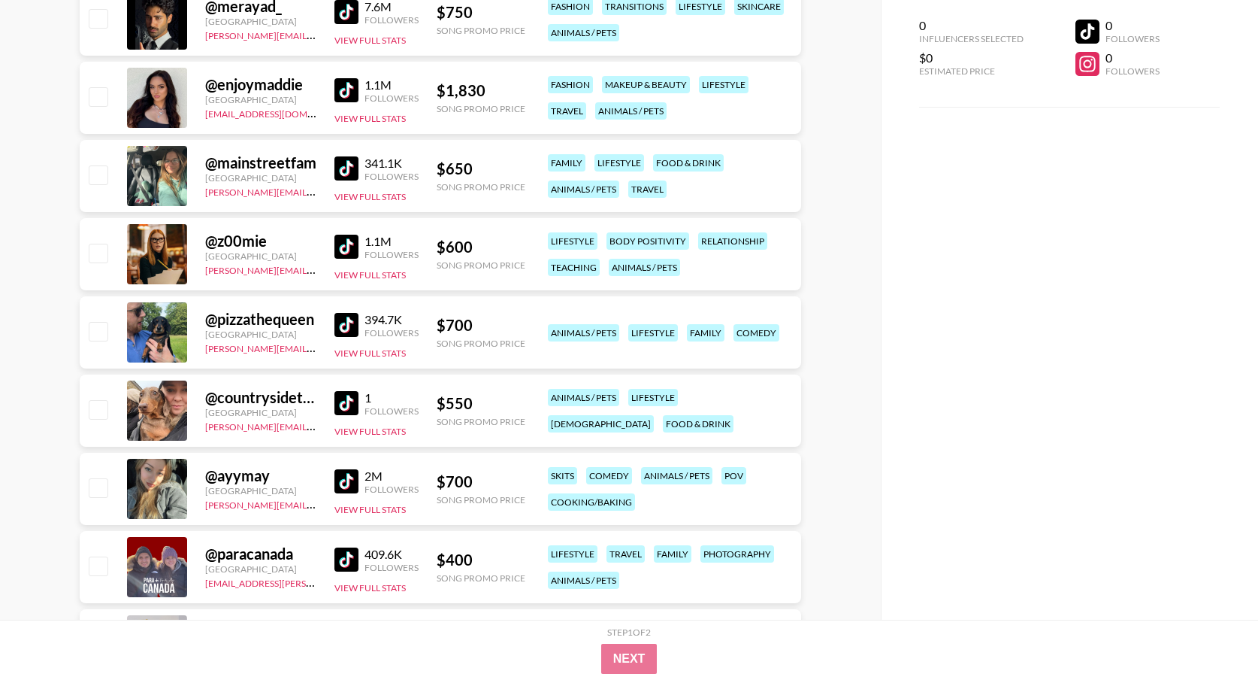
click at [348, 318] on img at bounding box center [347, 325] width 24 height 24
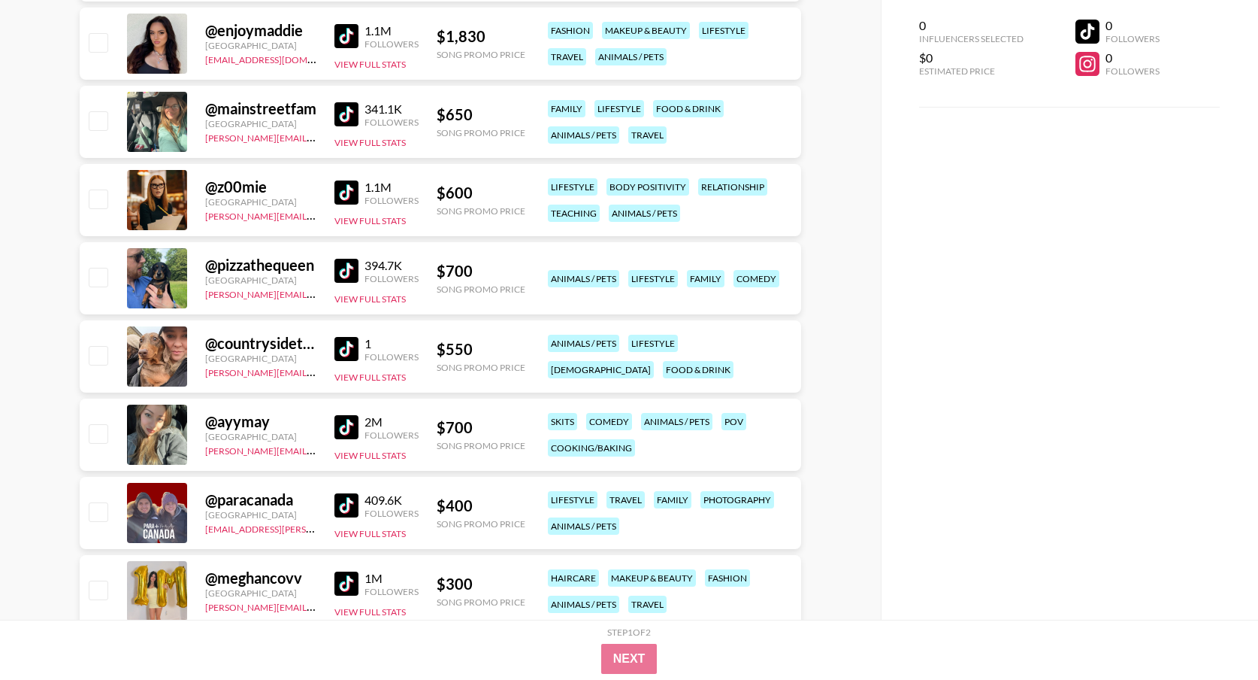
scroll to position [891, 0]
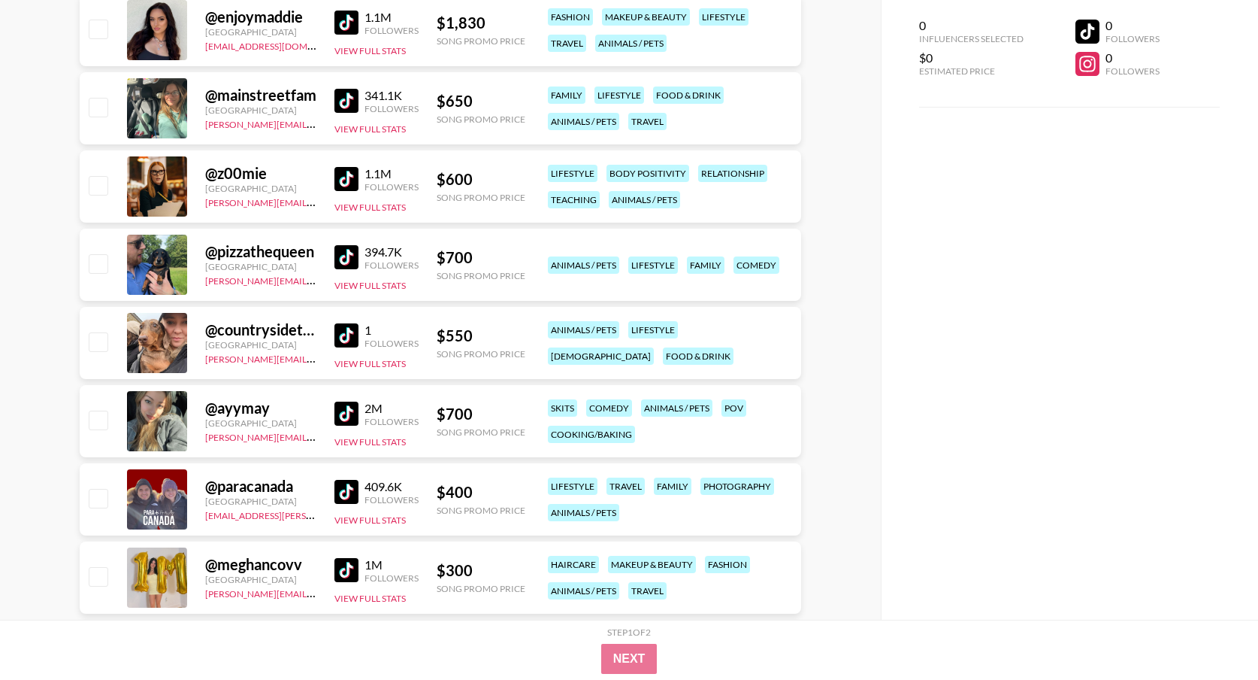
click at [349, 333] on img at bounding box center [347, 335] width 24 height 24
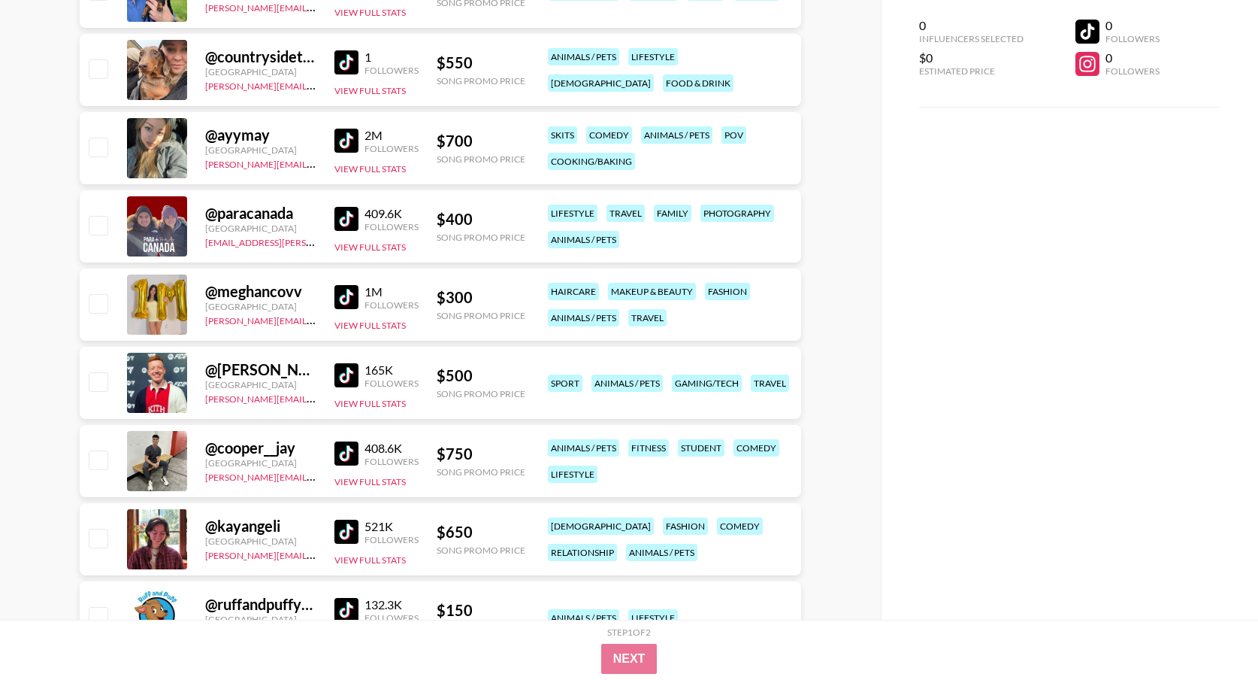
scroll to position [1208, 0]
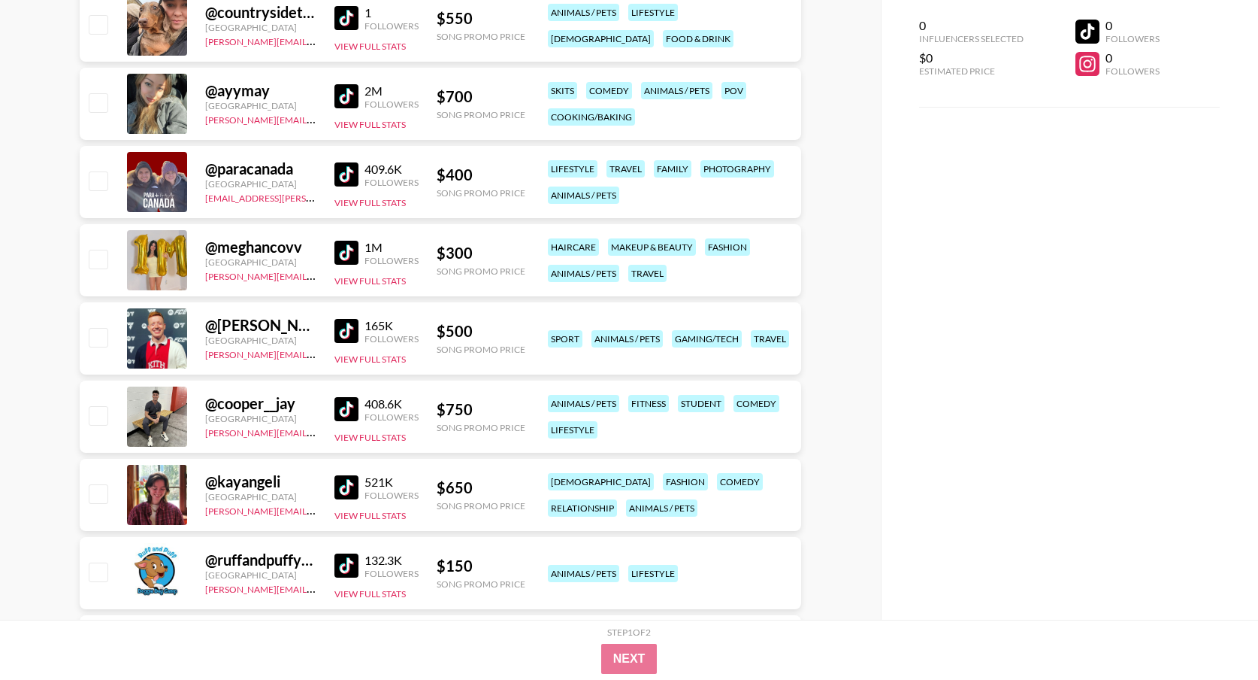
click at [344, 247] on img at bounding box center [347, 253] width 24 height 24
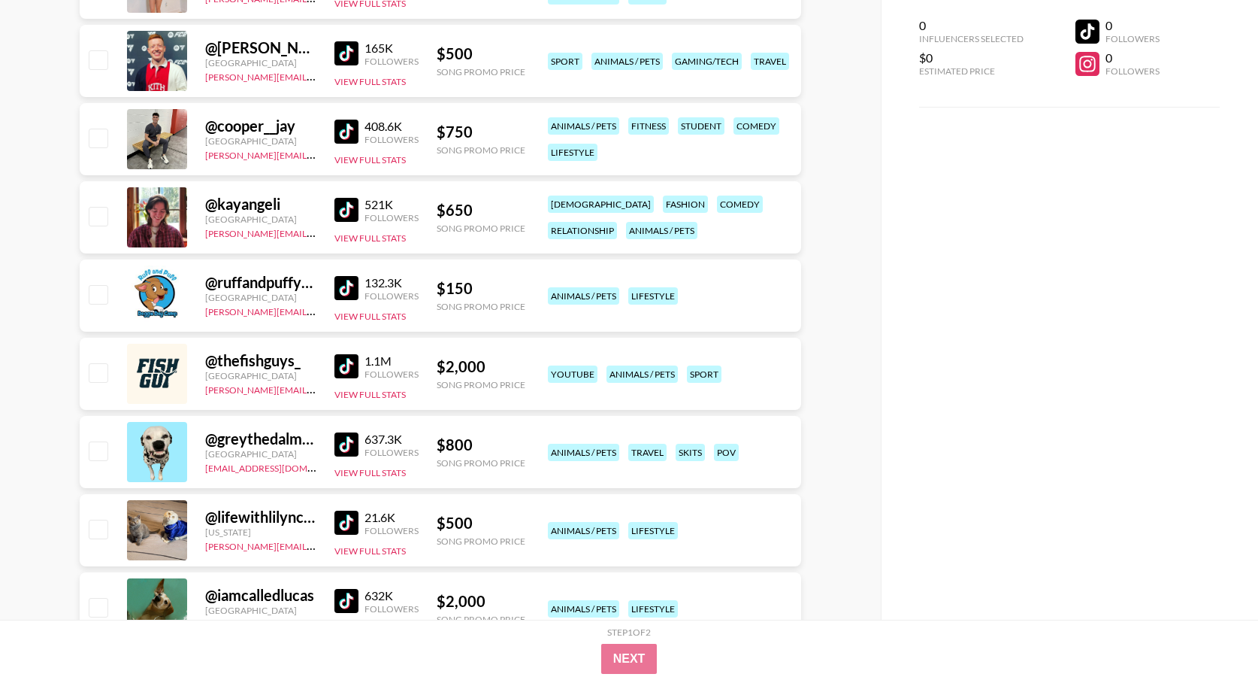
scroll to position [1553, 0]
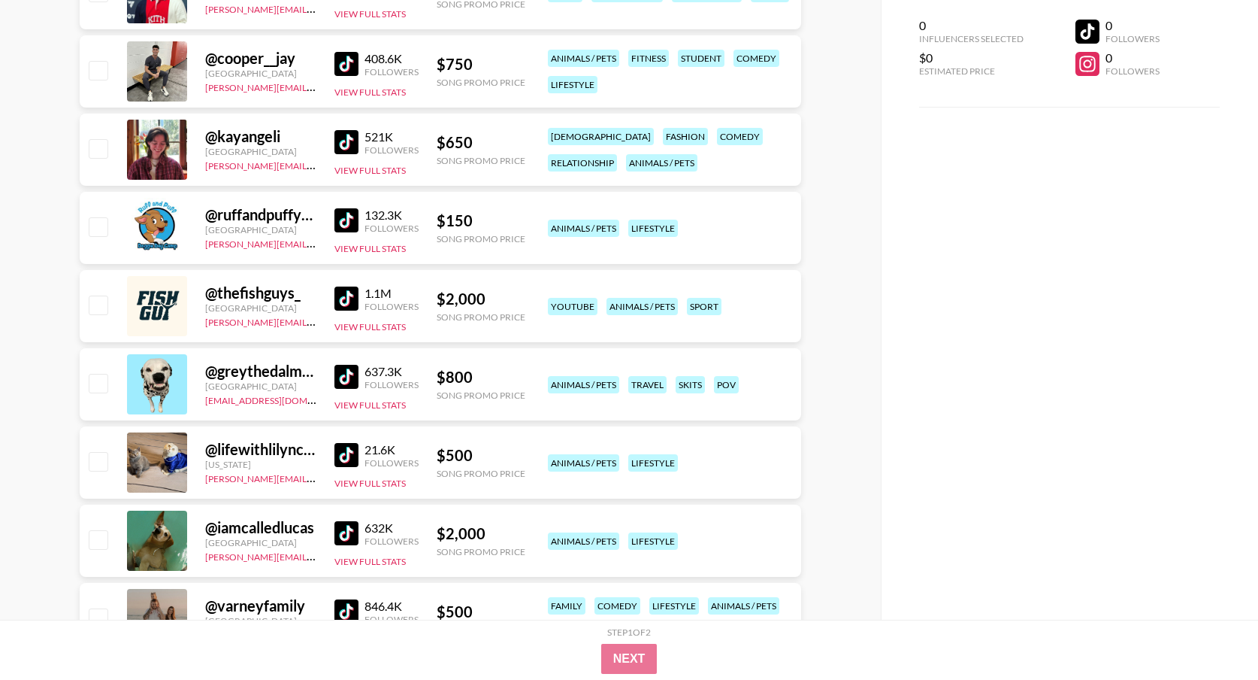
click at [353, 216] on img at bounding box center [347, 220] width 24 height 24
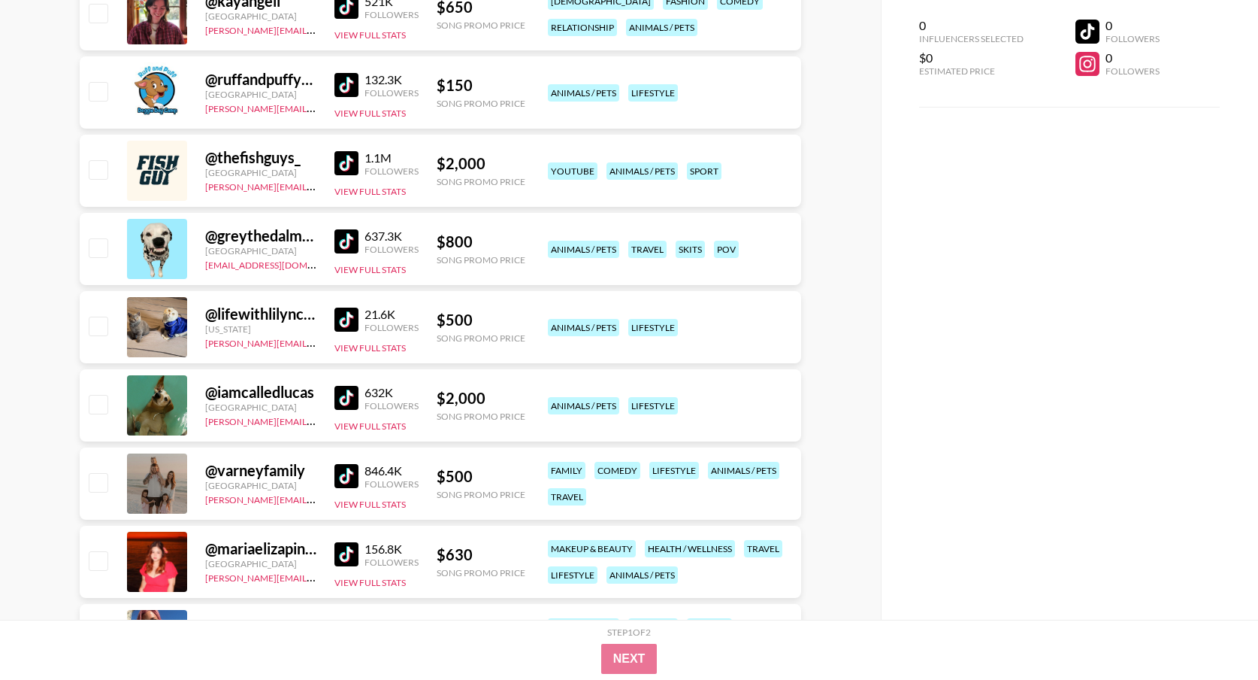
scroll to position [1742, 0]
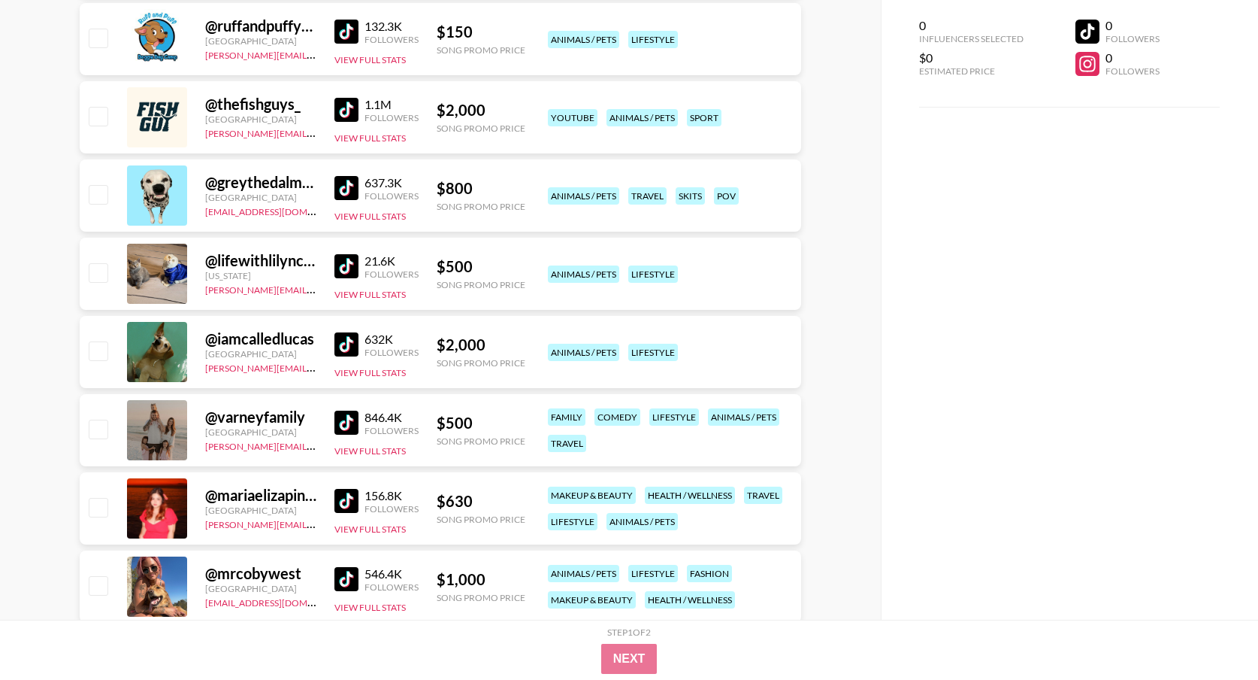
click at [350, 188] on img at bounding box center [347, 188] width 24 height 24
click at [348, 339] on img at bounding box center [347, 344] width 24 height 24
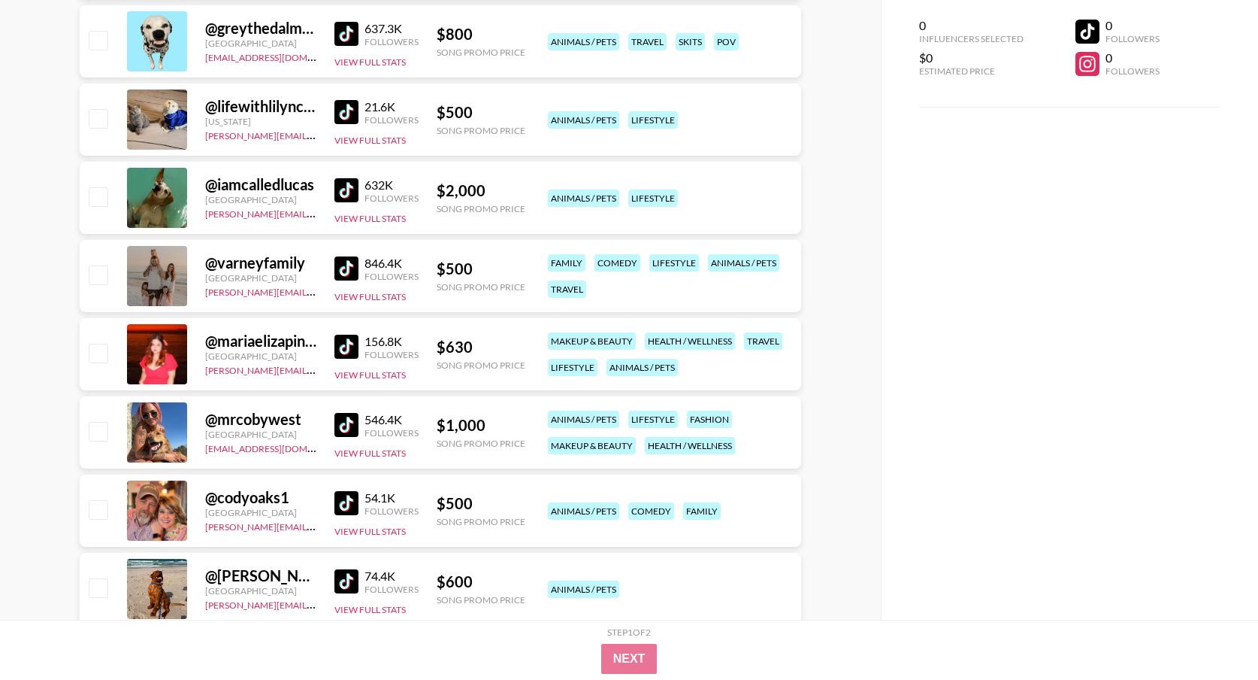
scroll to position [1903, 0]
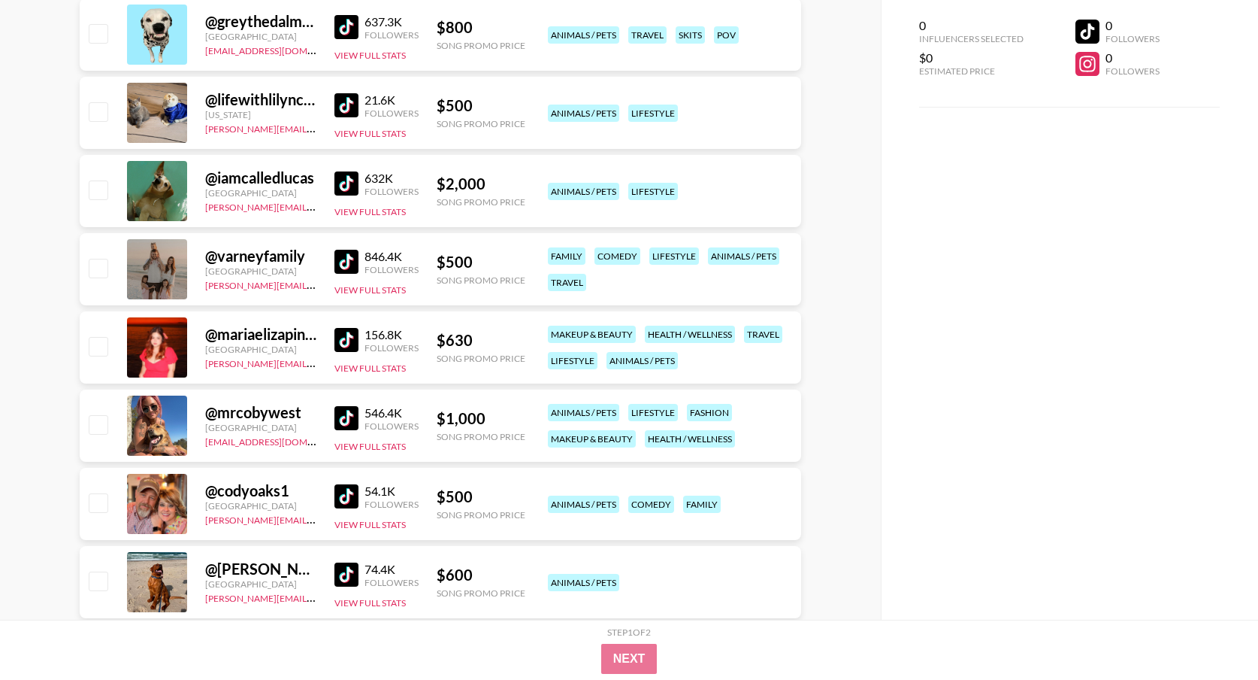
click at [344, 424] on img at bounding box center [347, 418] width 24 height 24
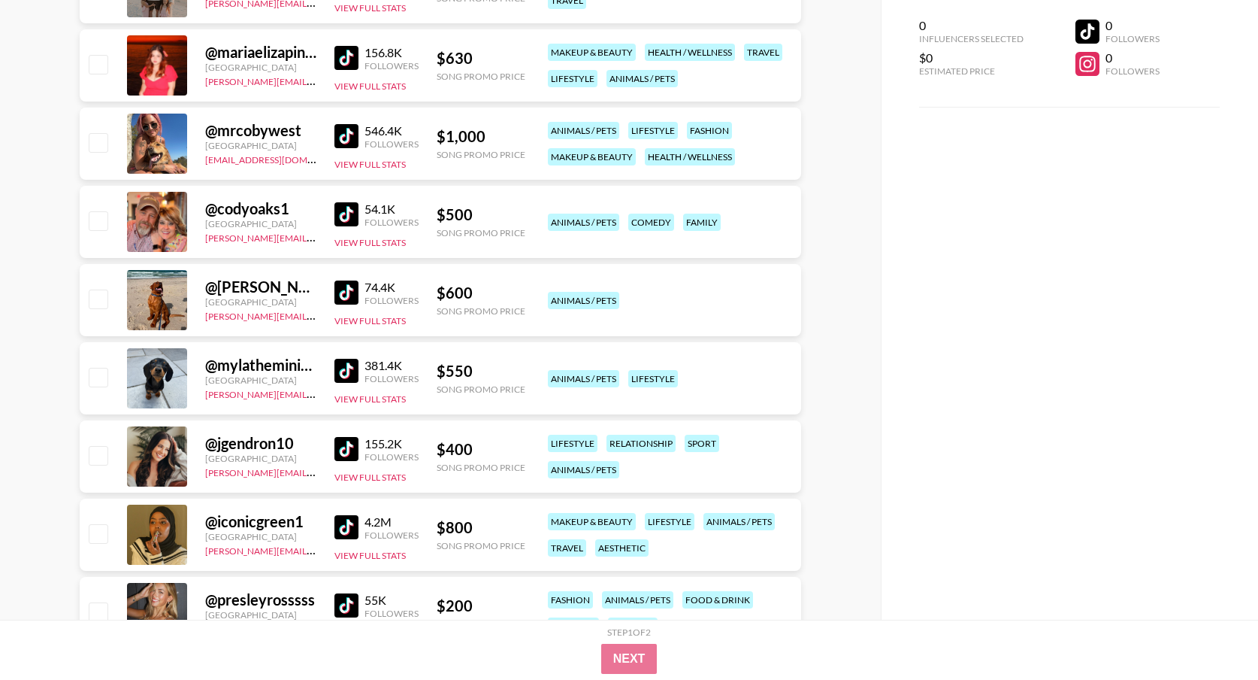
scroll to position [2209, 0]
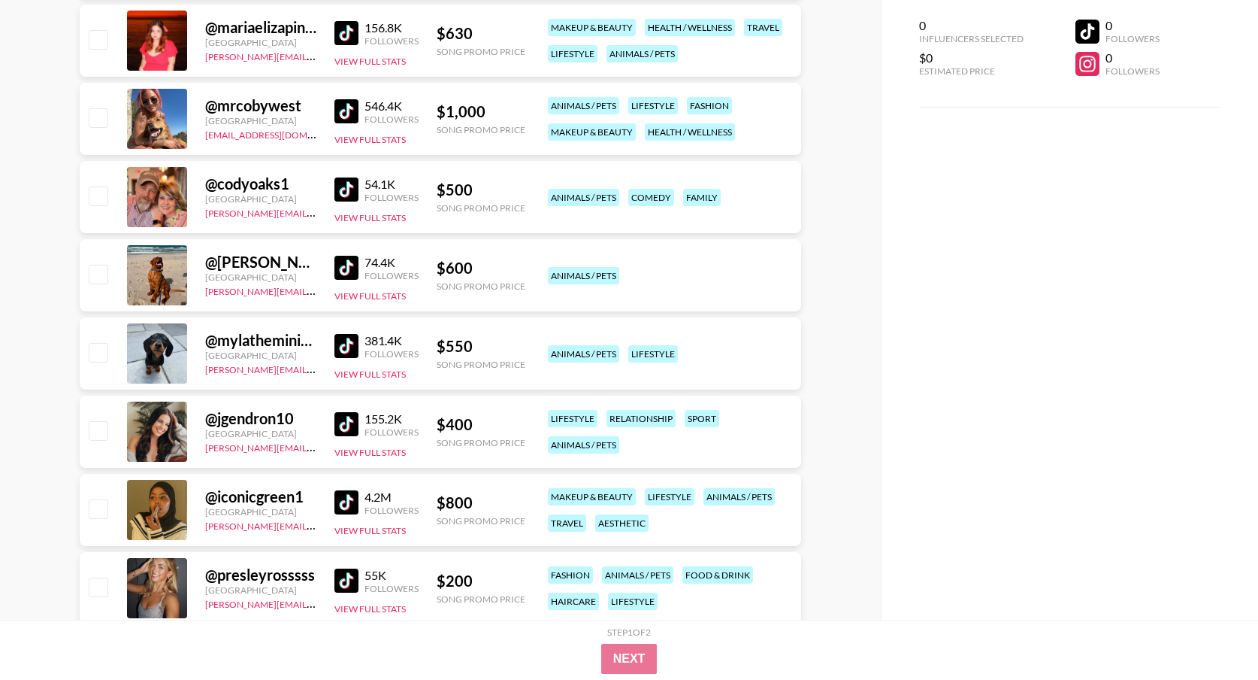
click at [348, 350] on img at bounding box center [347, 346] width 24 height 24
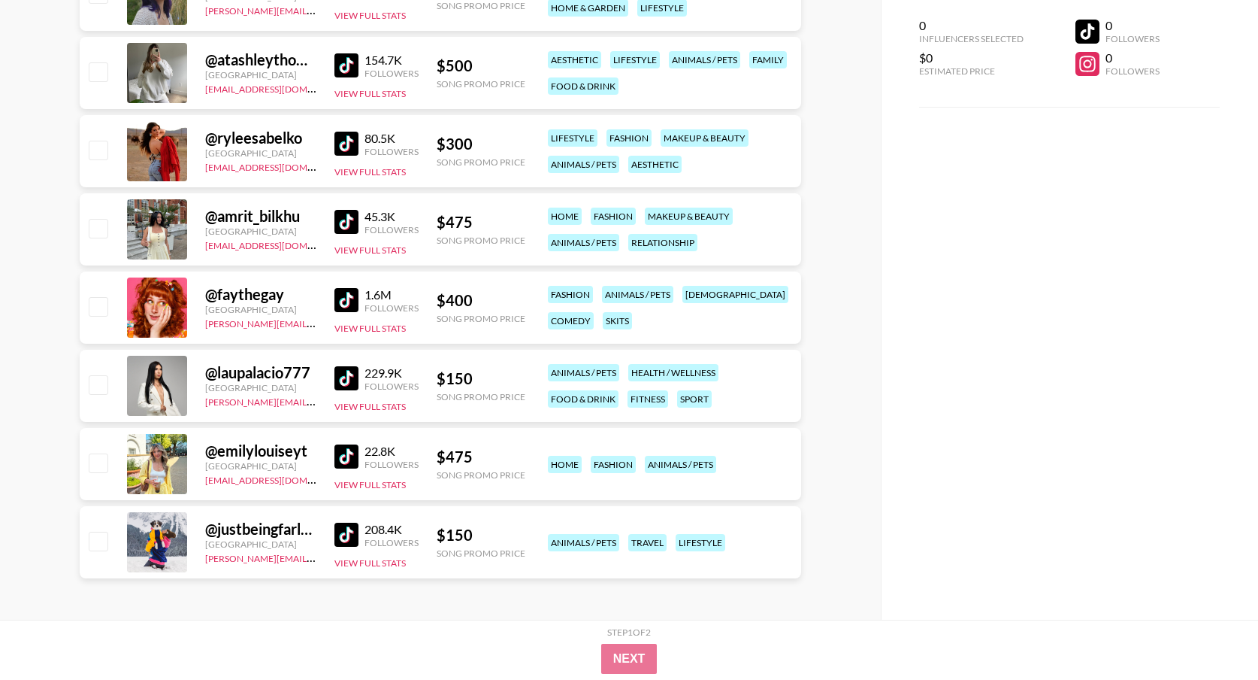
scroll to position [2960, 0]
